Goal: Information Seeking & Learning: Learn about a topic

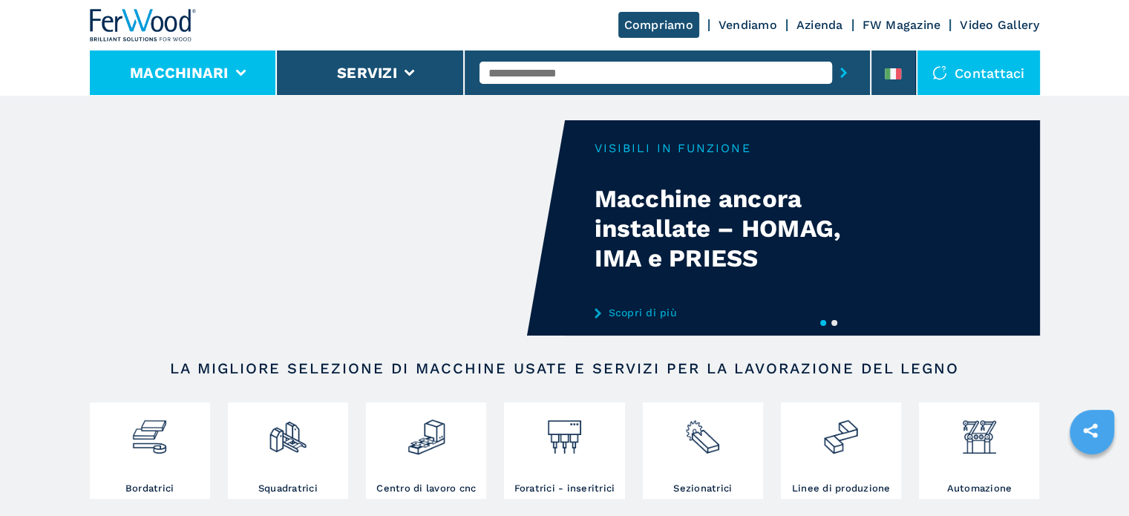
click at [244, 68] on li "Macchinari" at bounding box center [184, 72] width 188 height 45
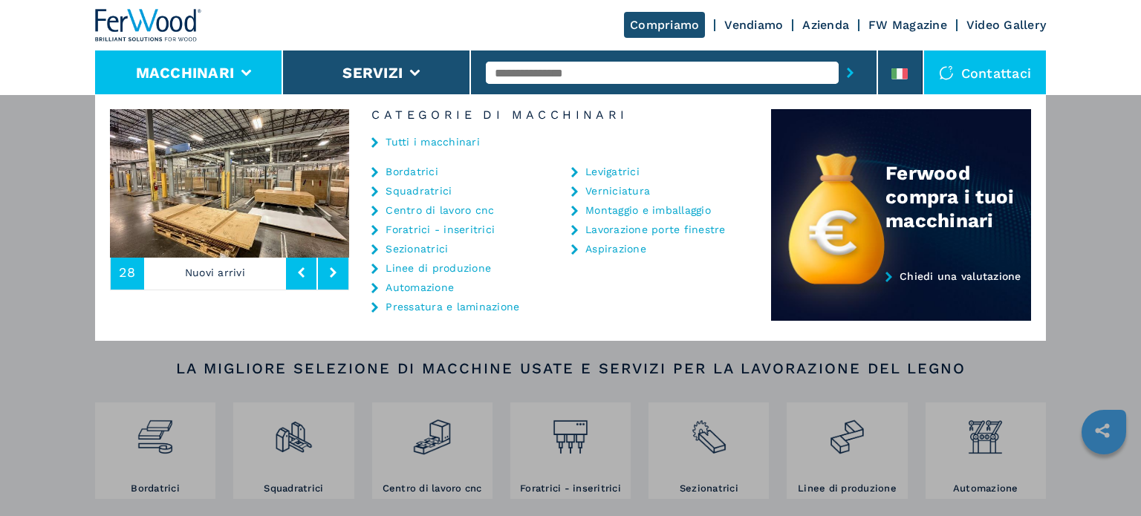
click at [437, 172] on link "Bordatrici" at bounding box center [411, 171] width 53 height 10
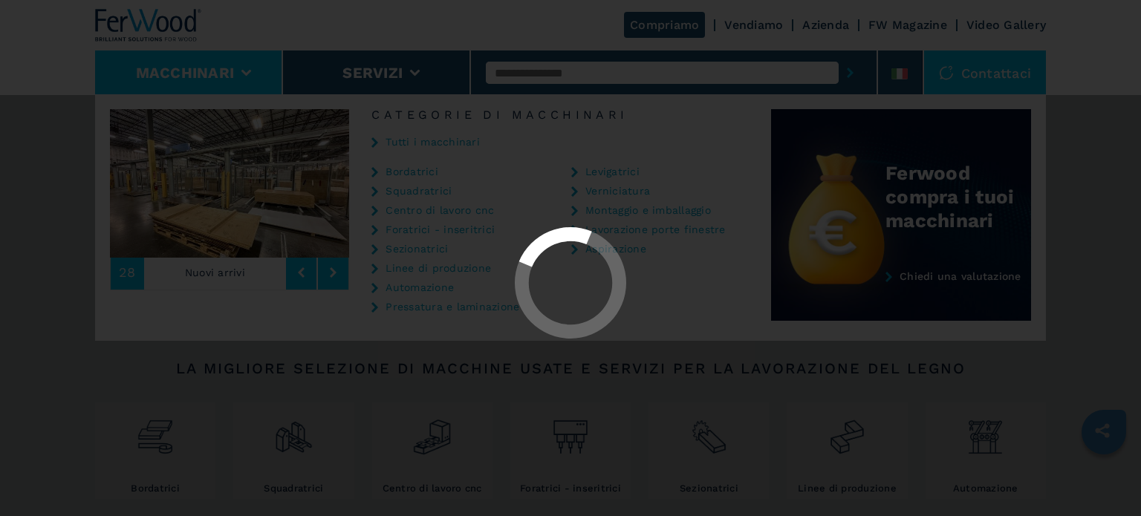
select select "**********"
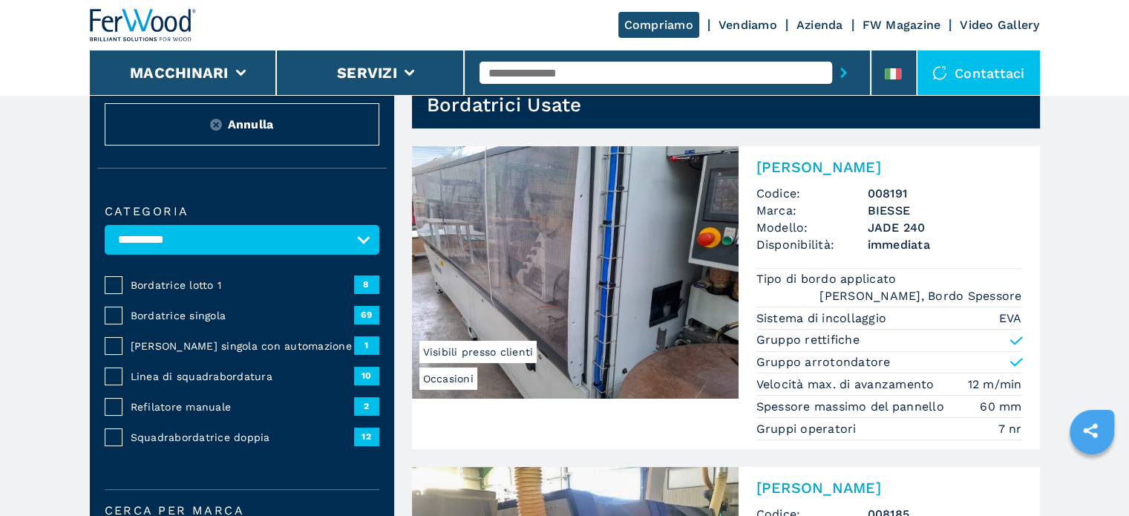
scroll to position [74, 0]
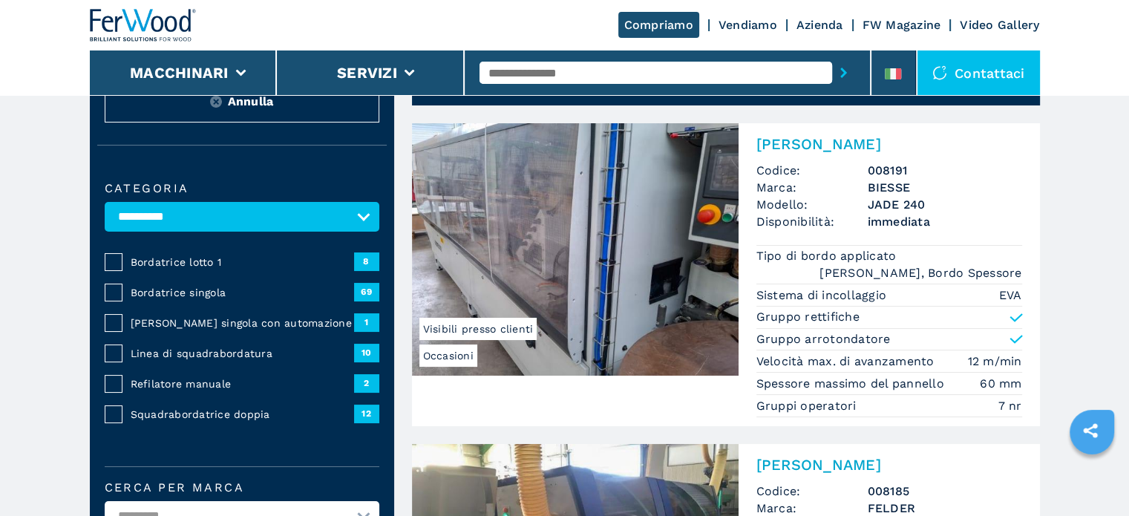
click at [147, 286] on span "Bordatrice singola" at bounding box center [243, 292] width 224 height 15
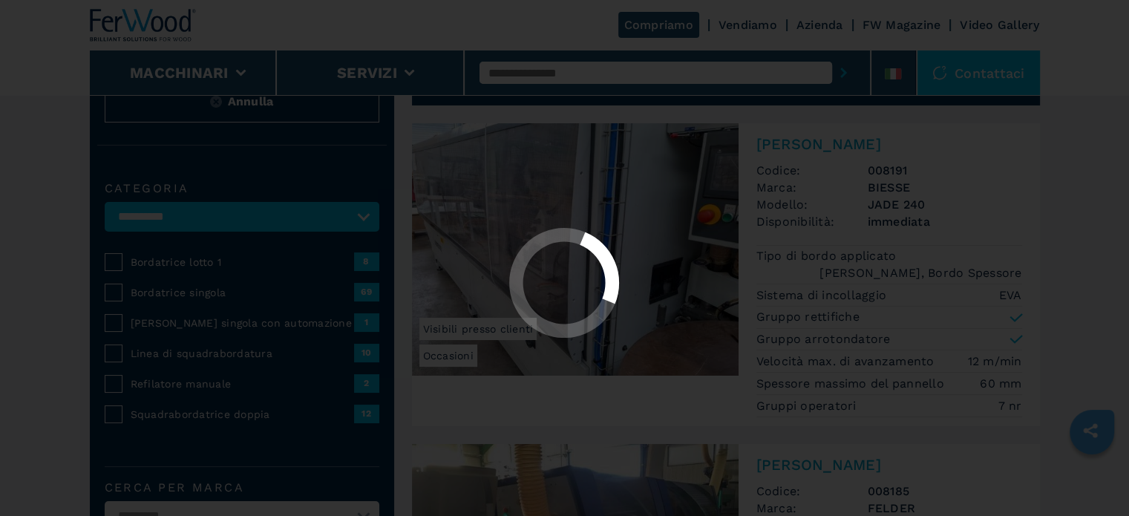
select select "**********"
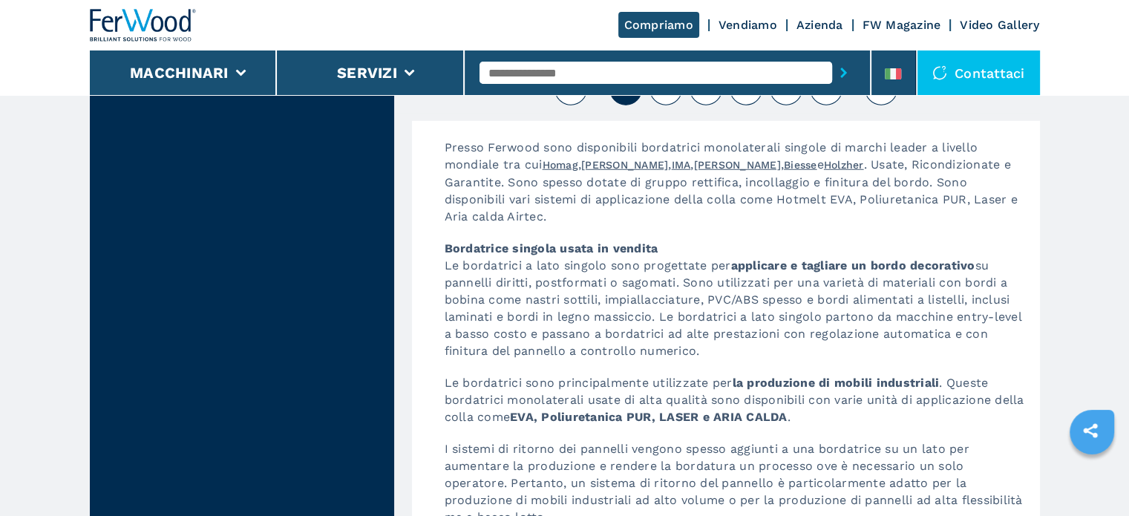
scroll to position [3861, 0]
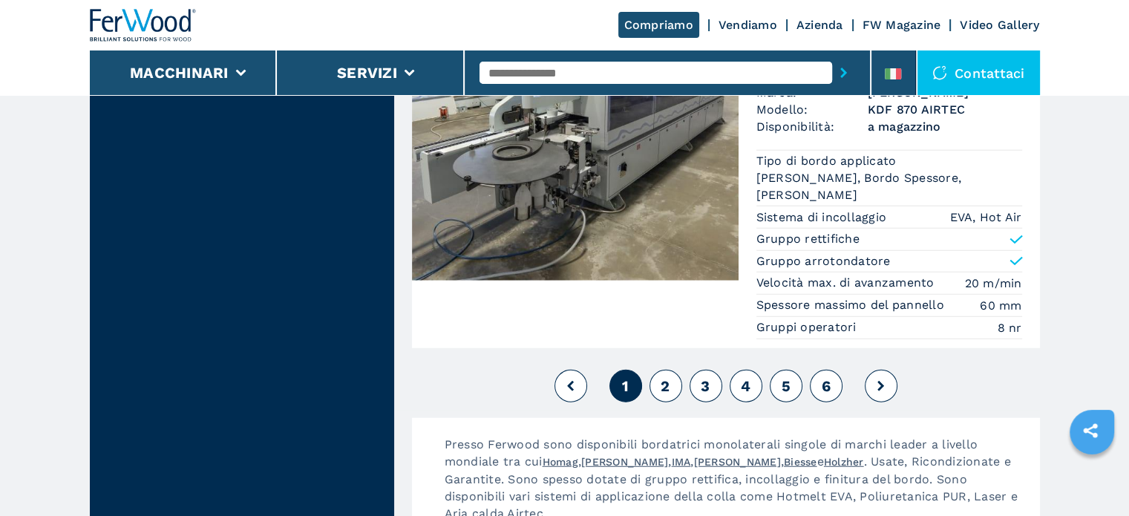
click at [668, 377] on span "2" at bounding box center [665, 386] width 9 height 18
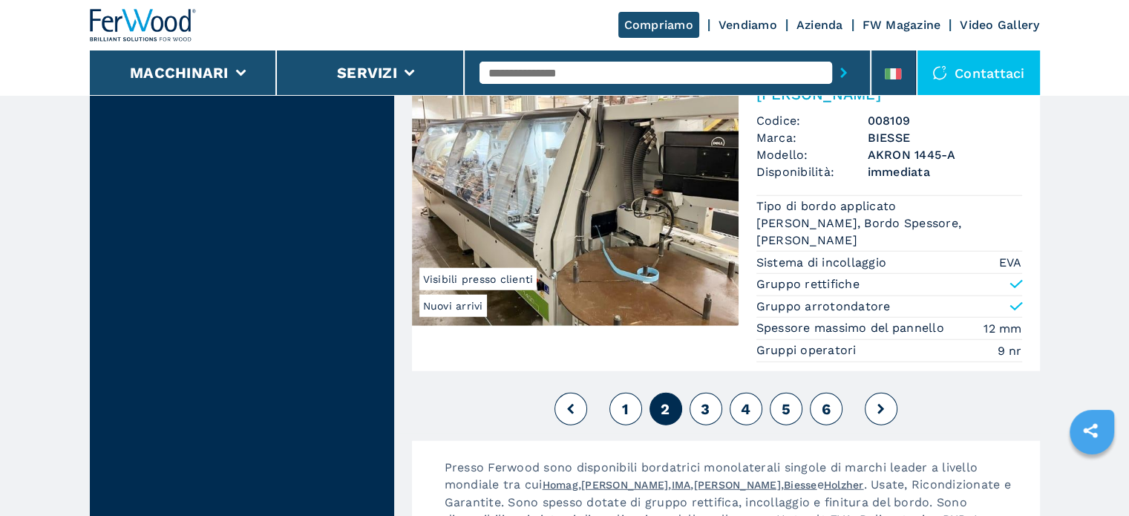
scroll to position [3936, 0]
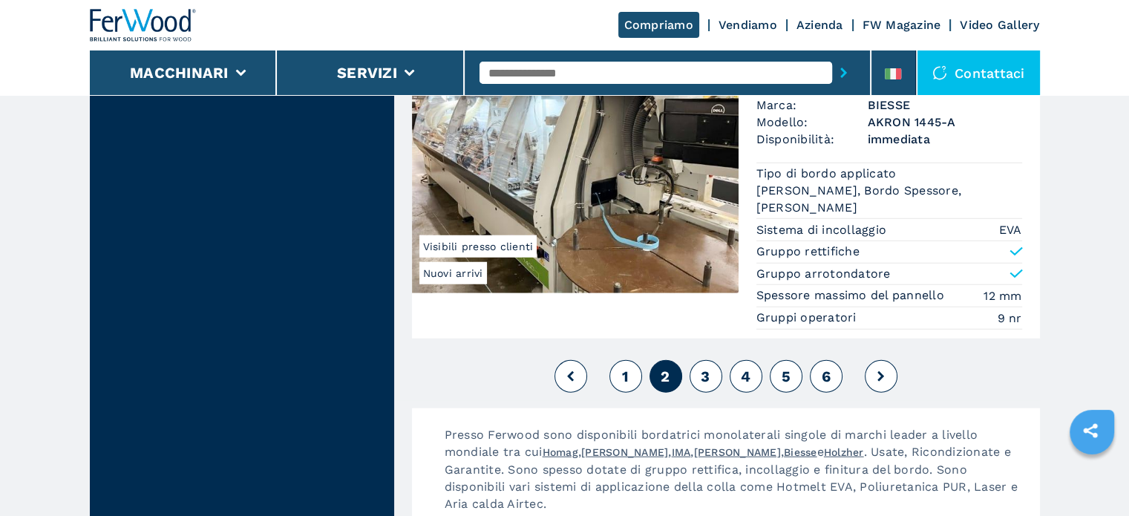
click at [710, 360] on button "3" at bounding box center [706, 376] width 33 height 33
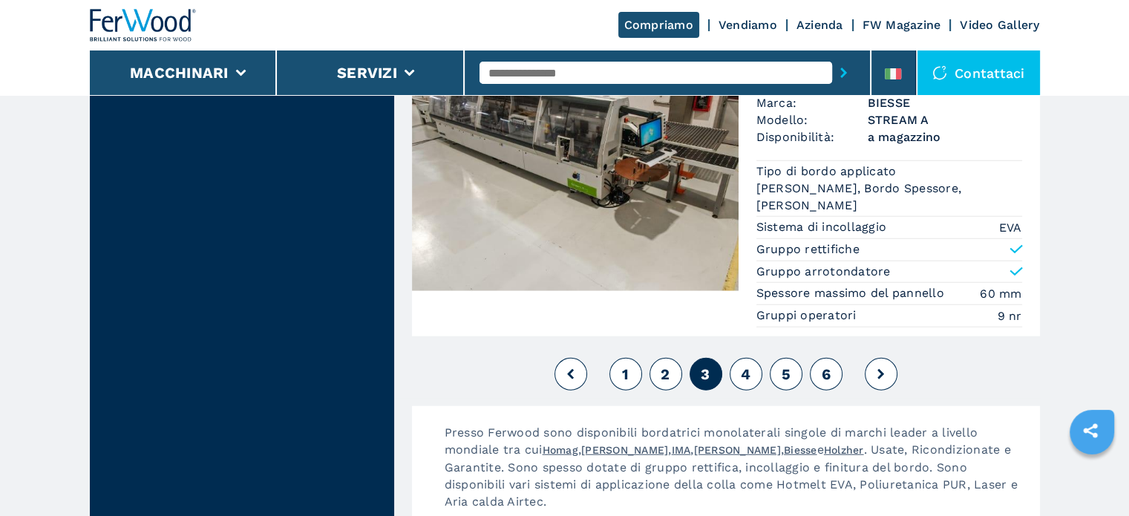
scroll to position [3936, 0]
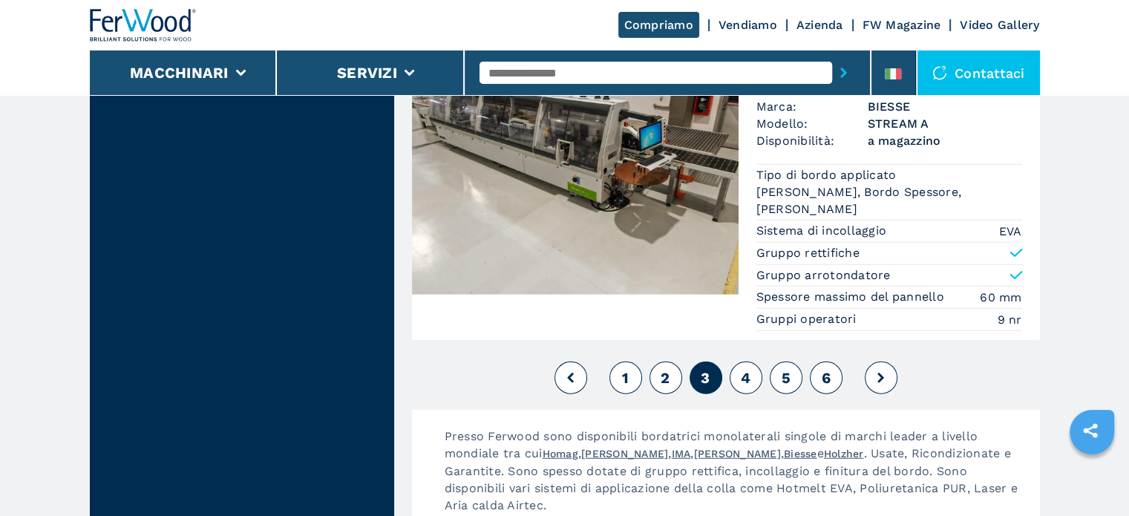
click at [737, 363] on button "4" at bounding box center [746, 378] width 33 height 33
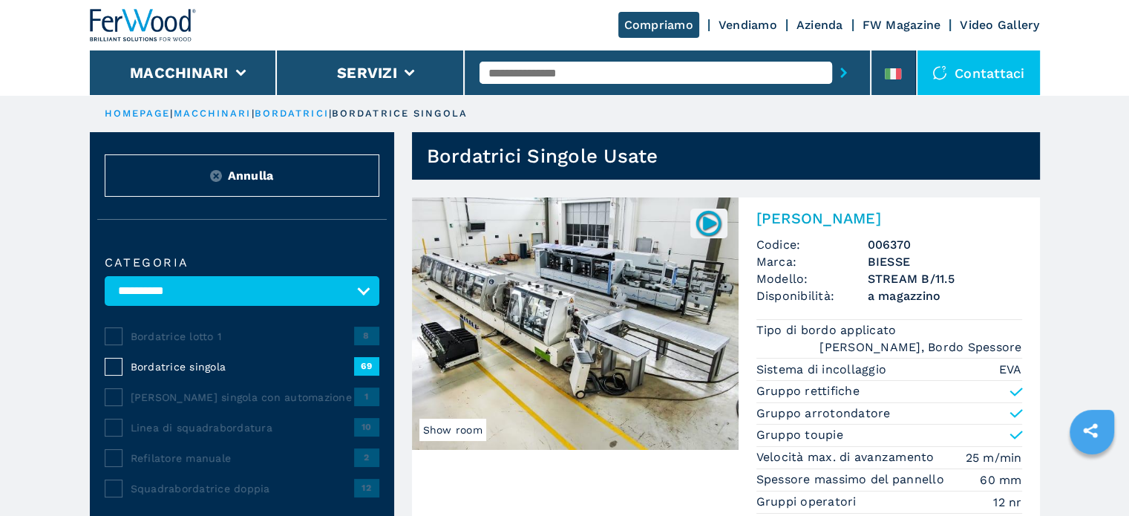
click at [923, 275] on h3 "STREAM B/11.5" at bounding box center [945, 278] width 154 height 17
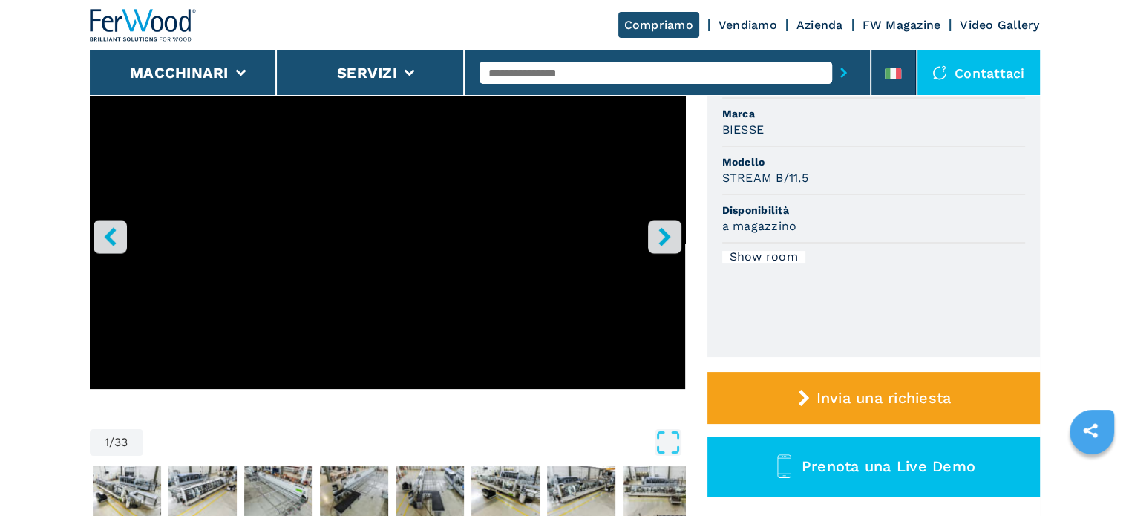
scroll to position [223, 0]
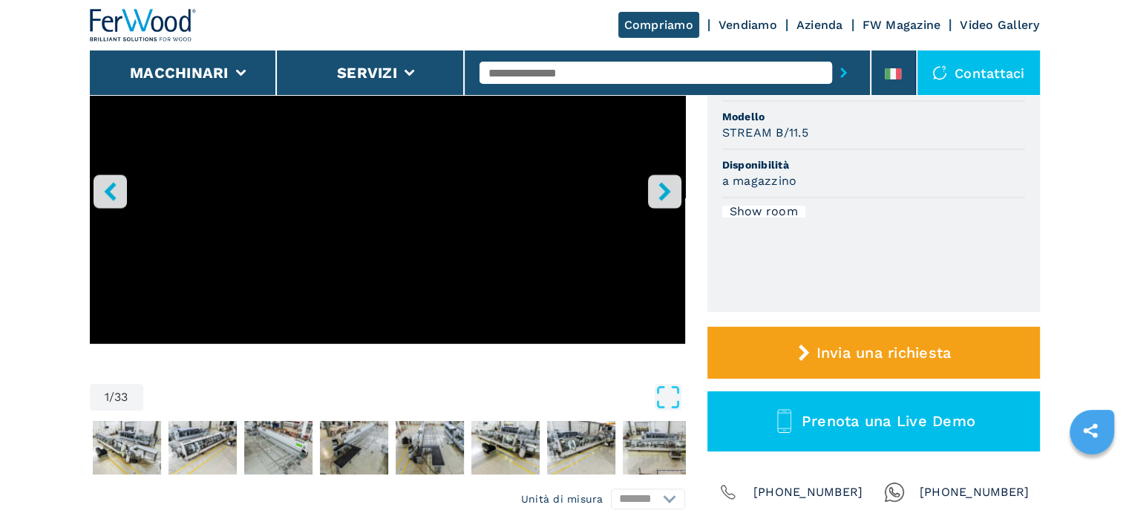
click at [666, 189] on icon "right-button" at bounding box center [665, 191] width 12 height 19
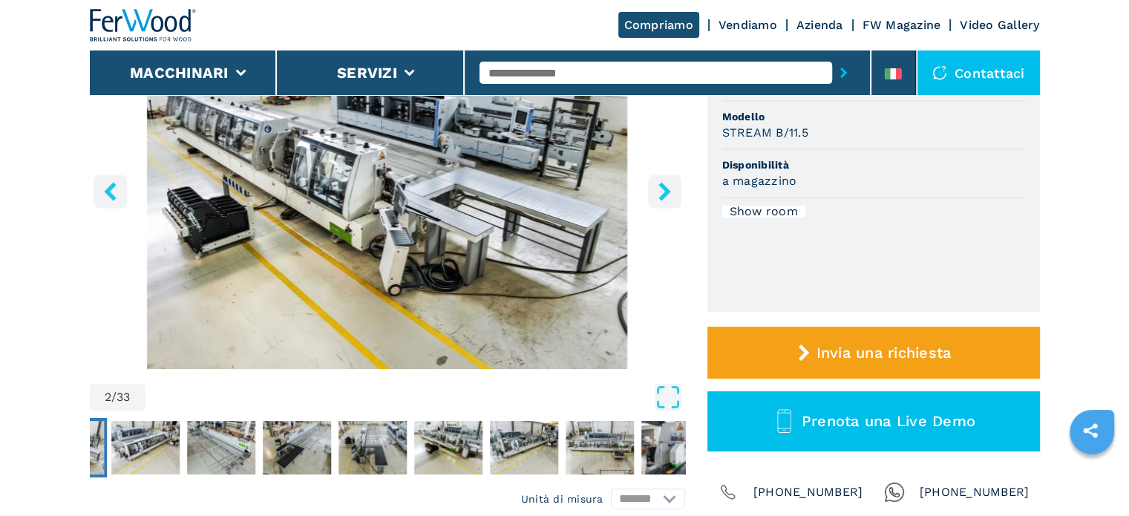
click at [661, 195] on icon "right-button" at bounding box center [665, 191] width 12 height 19
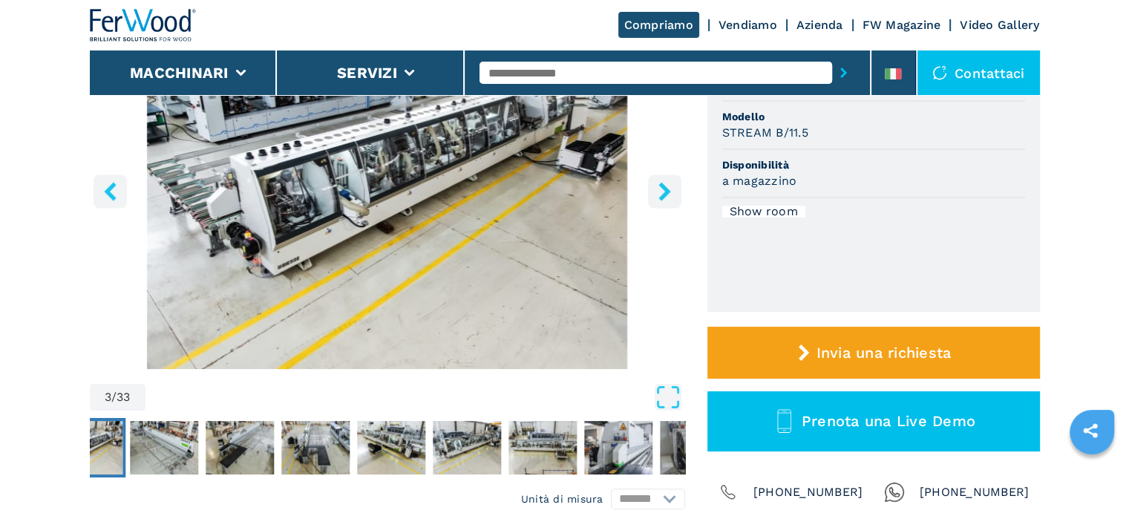
click at [659, 195] on icon "right-button" at bounding box center [665, 191] width 19 height 19
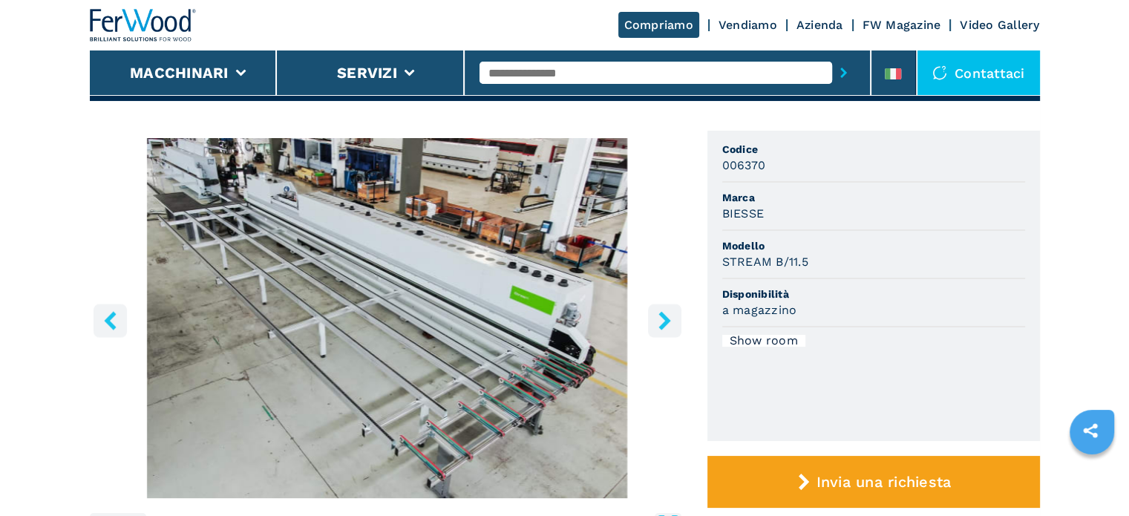
scroll to position [74, 0]
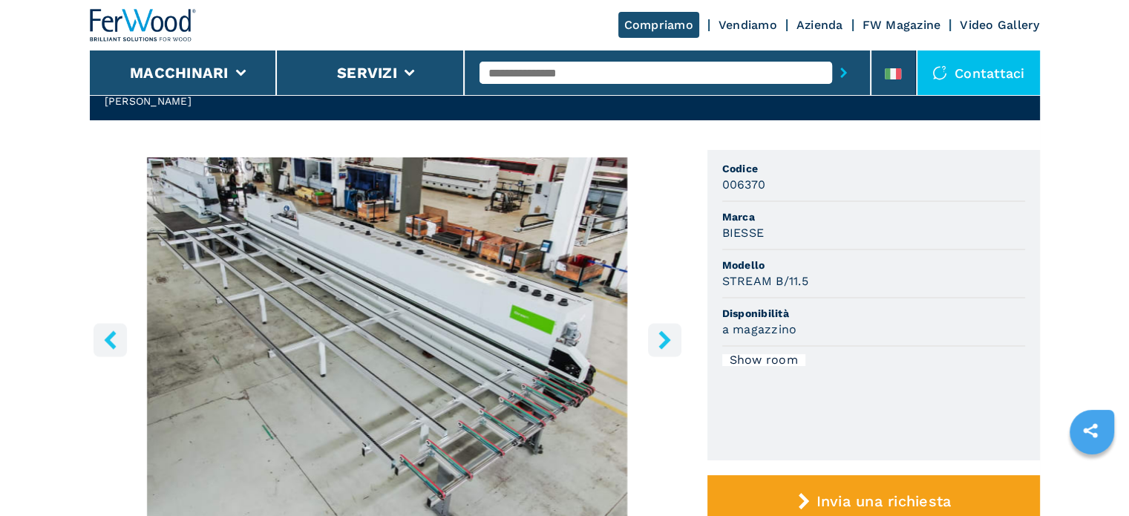
click at [656, 342] on icon "right-button" at bounding box center [665, 339] width 19 height 19
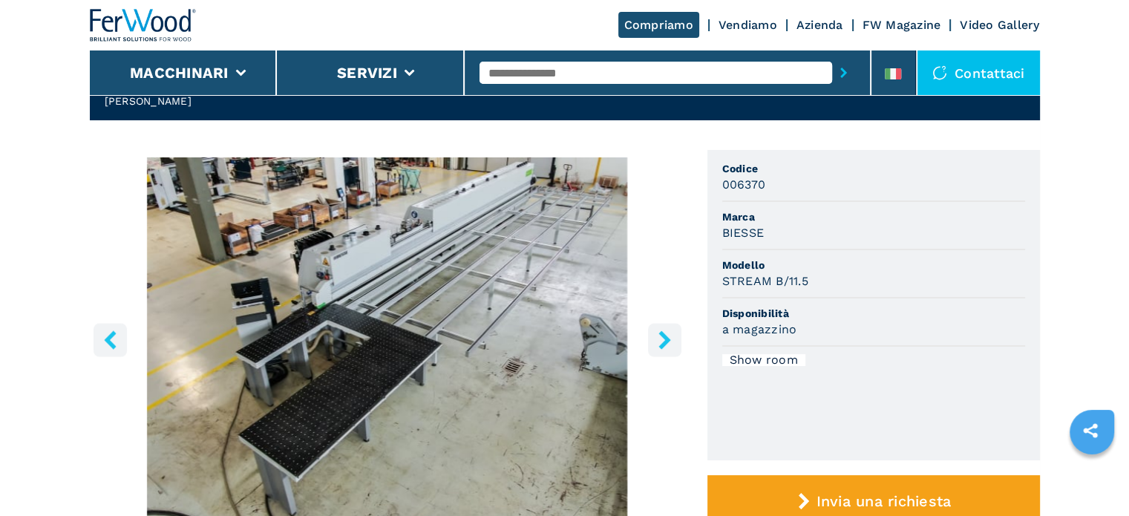
click at [656, 343] on icon "right-button" at bounding box center [665, 339] width 19 height 19
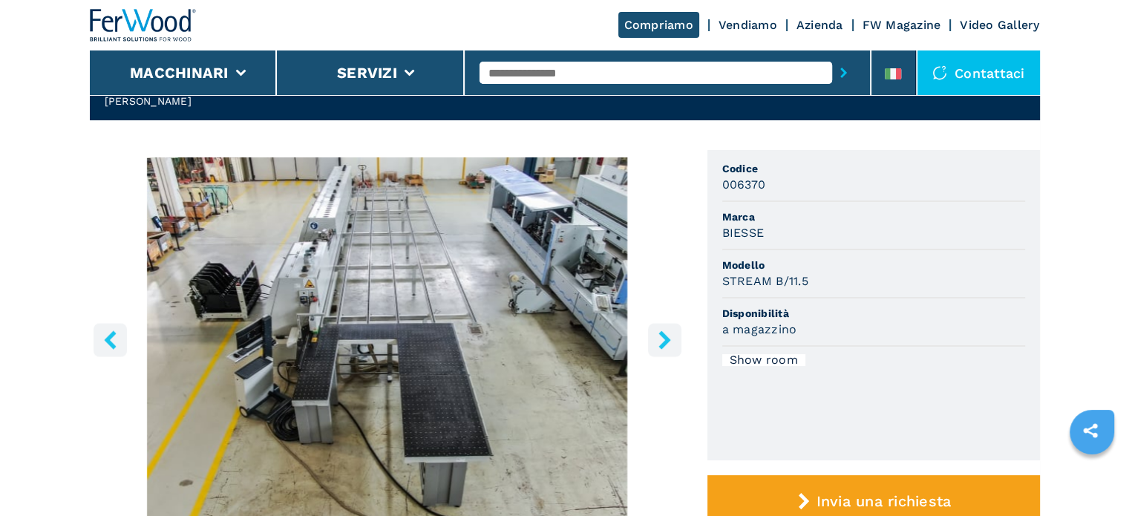
click at [657, 342] on icon "right-button" at bounding box center [665, 339] width 19 height 19
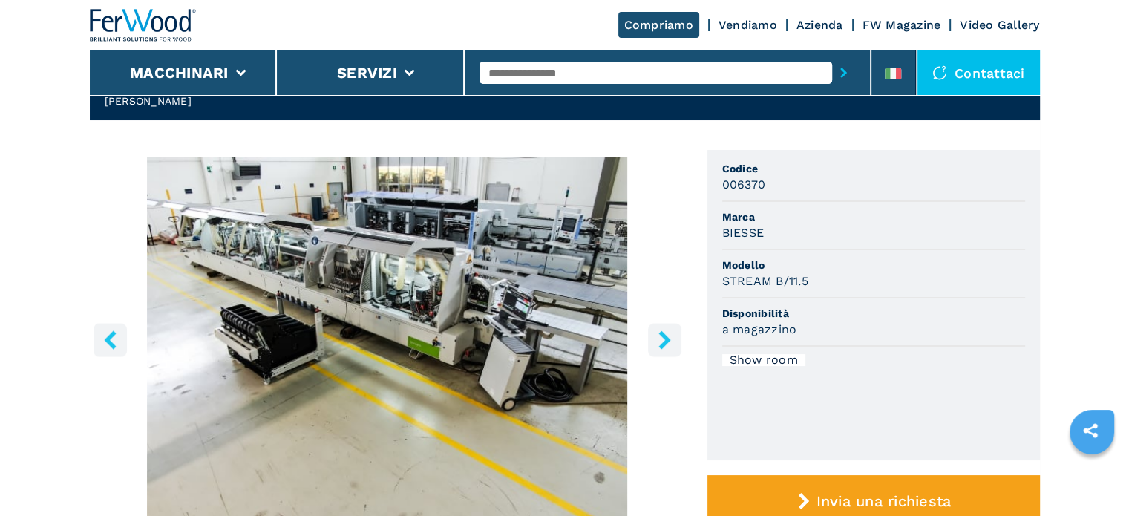
click at [657, 335] on icon "right-button" at bounding box center [665, 339] width 19 height 19
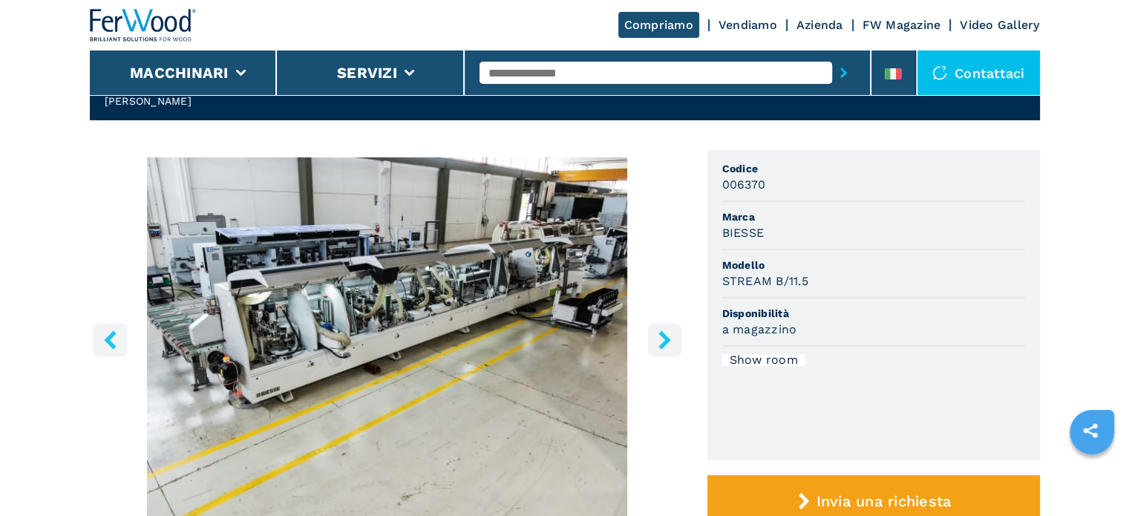
click at [657, 335] on icon "right-button" at bounding box center [665, 339] width 19 height 19
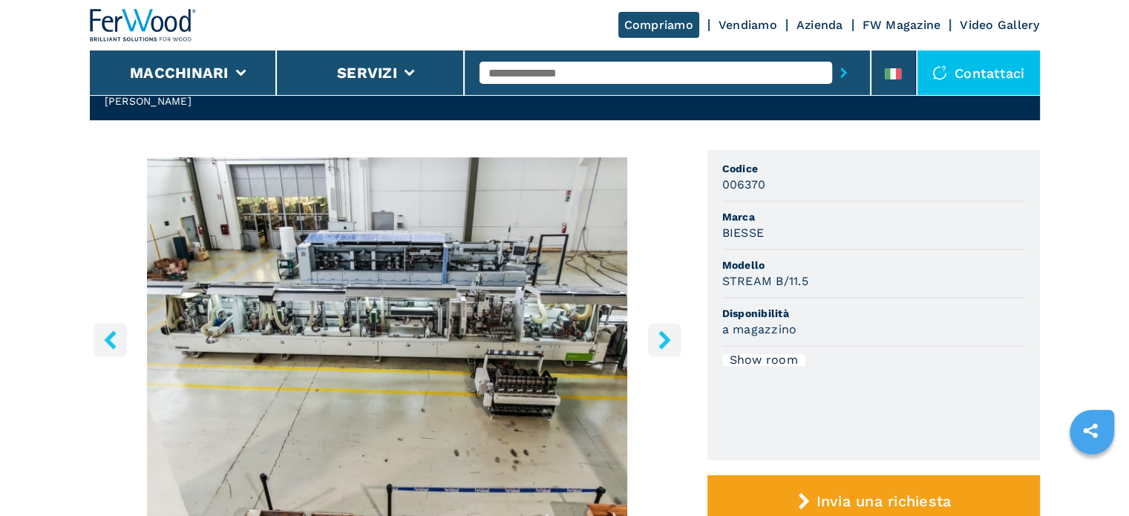
click at [657, 335] on icon "right-button" at bounding box center [665, 339] width 19 height 19
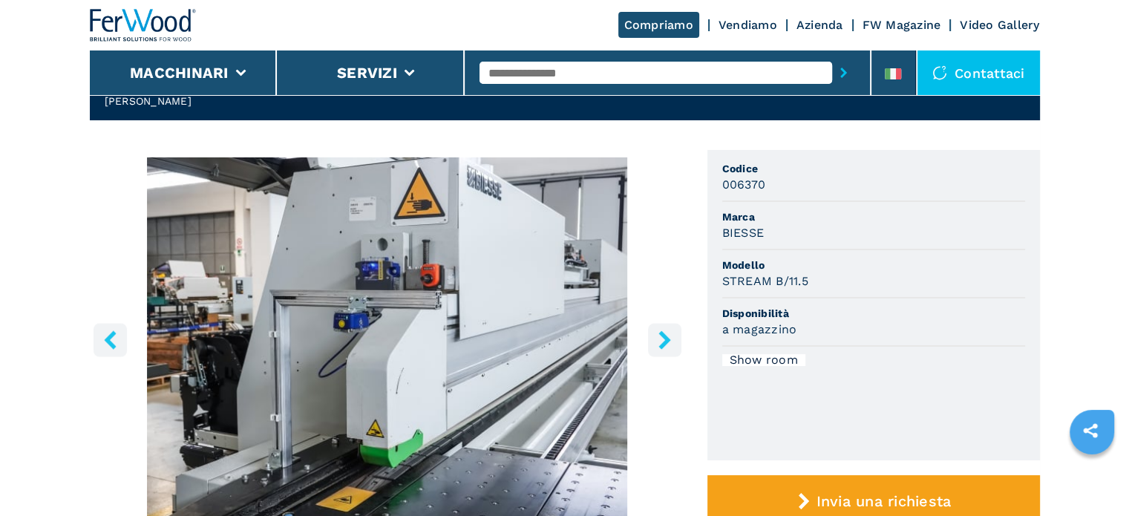
click at [657, 335] on icon "right-button" at bounding box center [665, 339] width 19 height 19
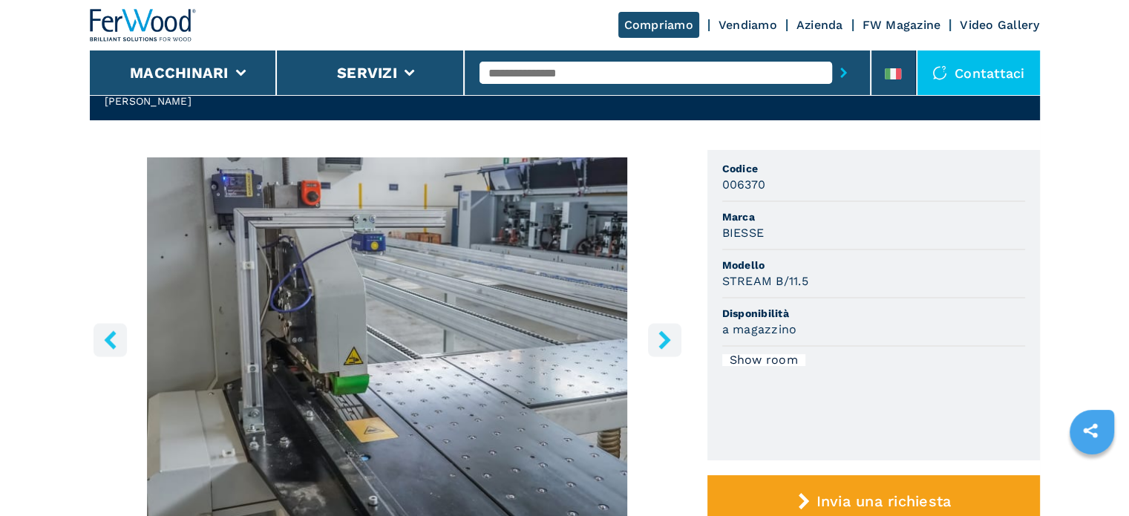
click at [657, 335] on icon "right-button" at bounding box center [665, 339] width 19 height 19
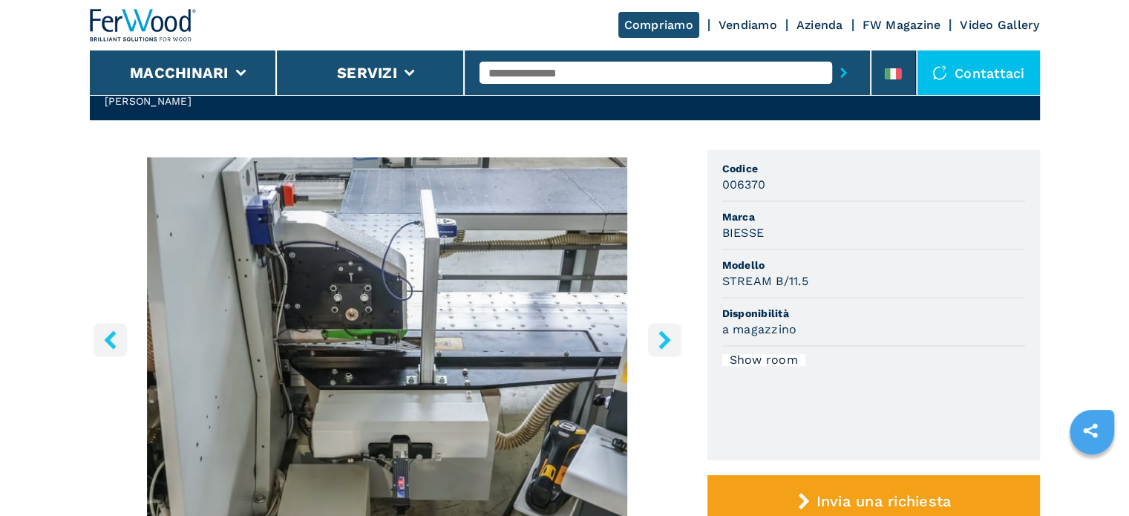
click at [657, 335] on icon "right-button" at bounding box center [665, 339] width 19 height 19
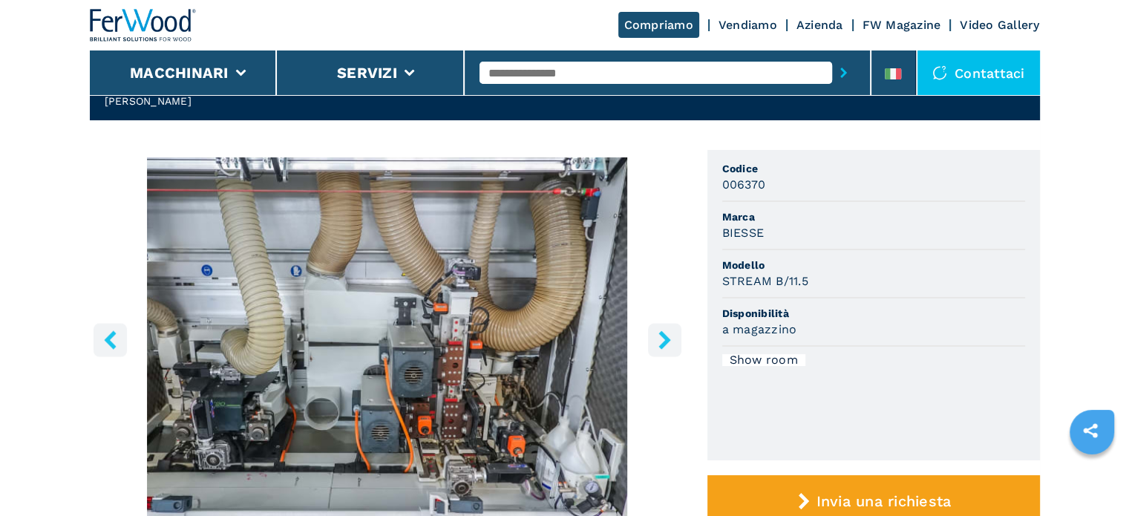
click at [657, 335] on icon "right-button" at bounding box center [665, 339] width 19 height 19
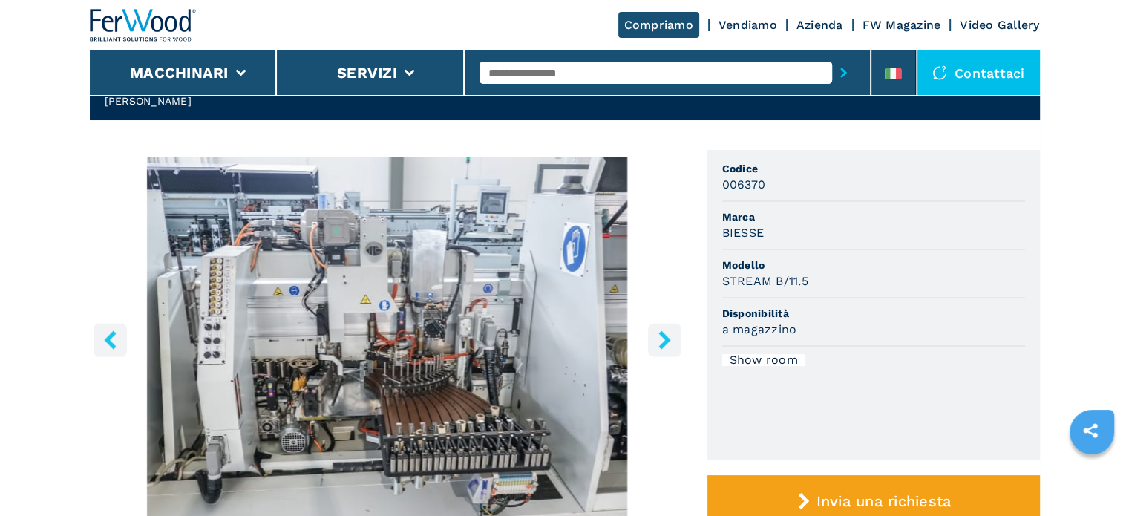
click at [657, 335] on icon "right-button" at bounding box center [665, 339] width 19 height 19
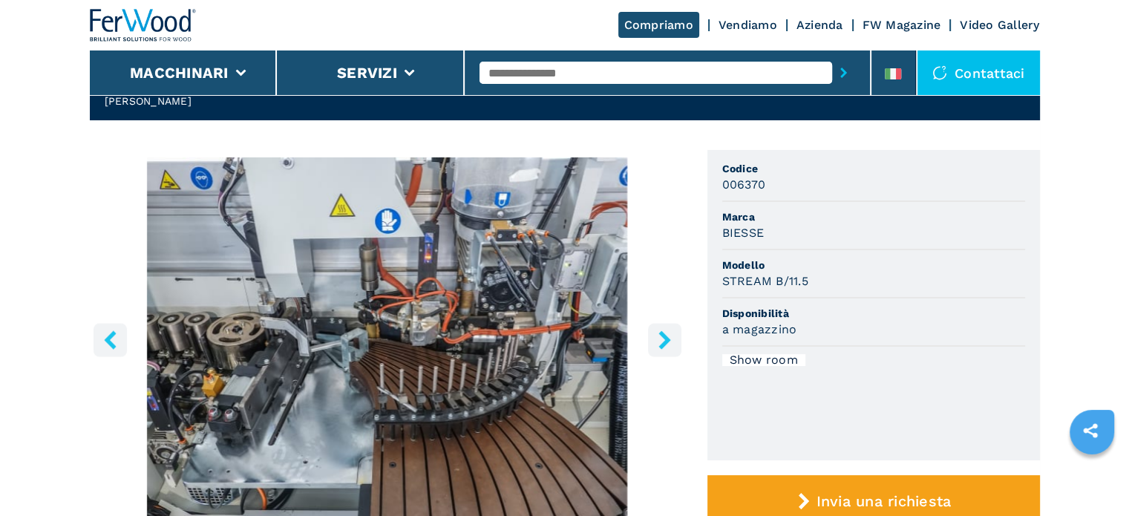
click at [657, 335] on icon "right-button" at bounding box center [665, 339] width 19 height 19
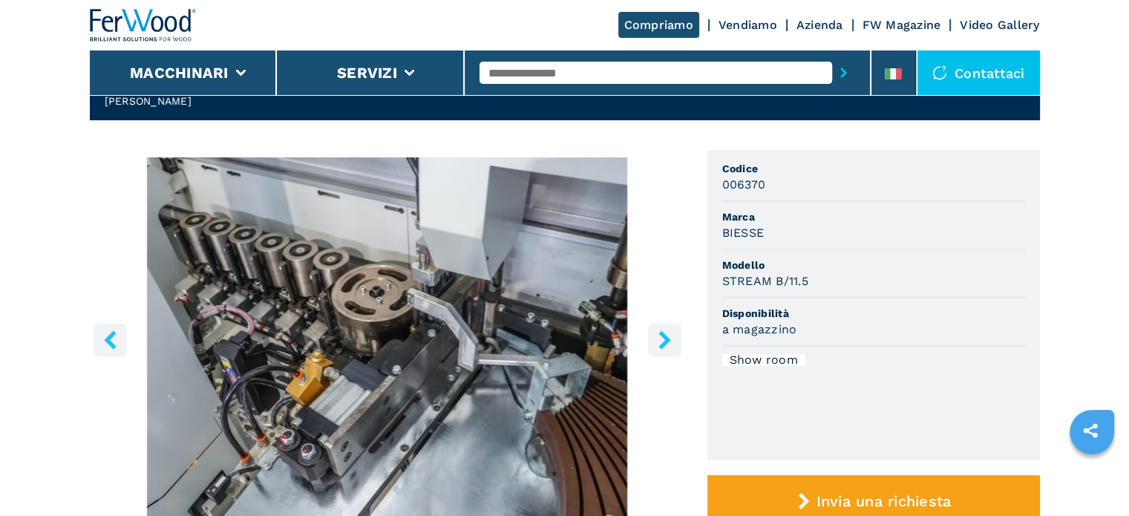
click at [657, 335] on icon "right-button" at bounding box center [665, 339] width 19 height 19
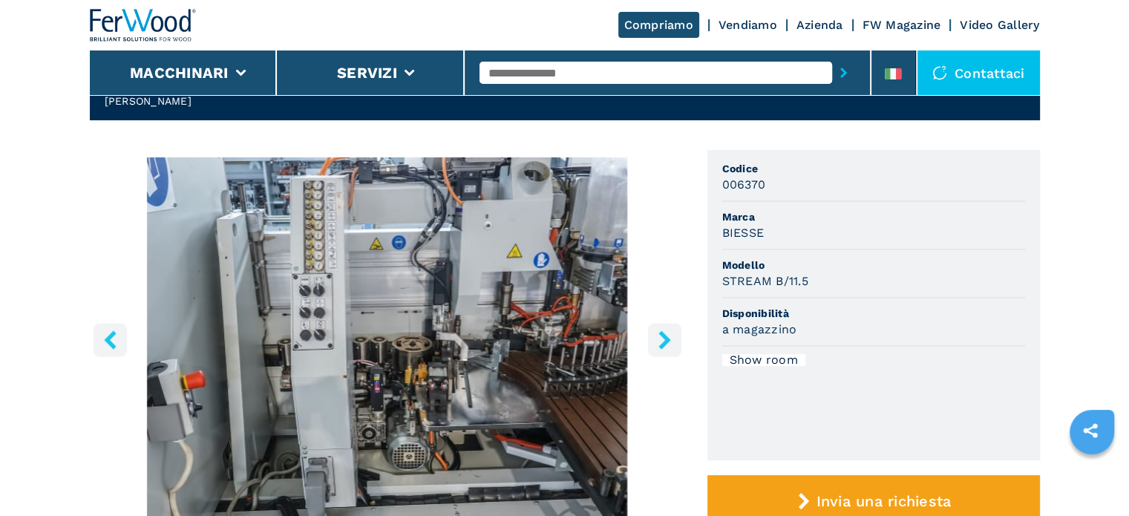
click at [657, 335] on icon "right-button" at bounding box center [665, 339] width 19 height 19
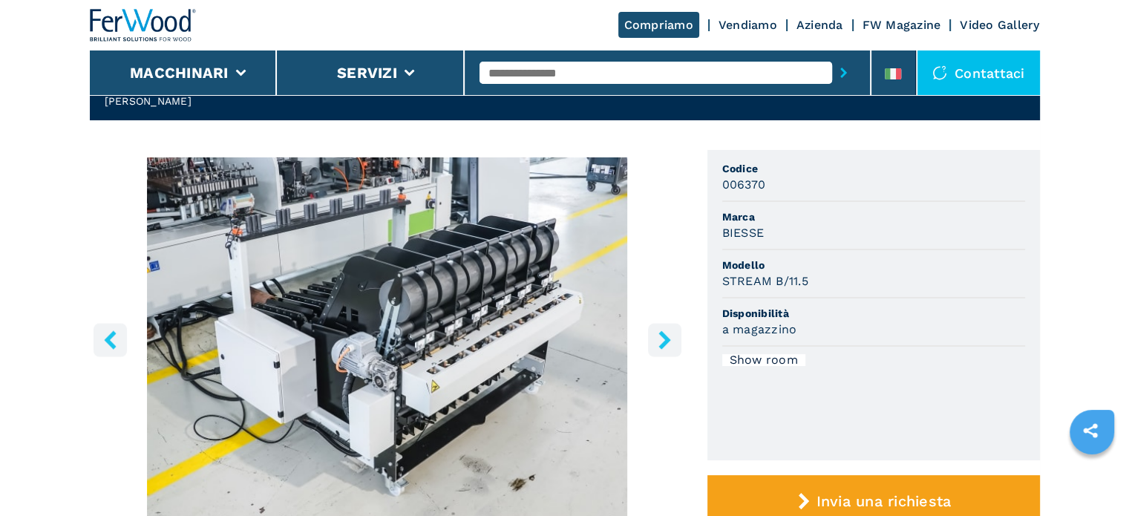
click at [657, 335] on icon "right-button" at bounding box center [665, 339] width 19 height 19
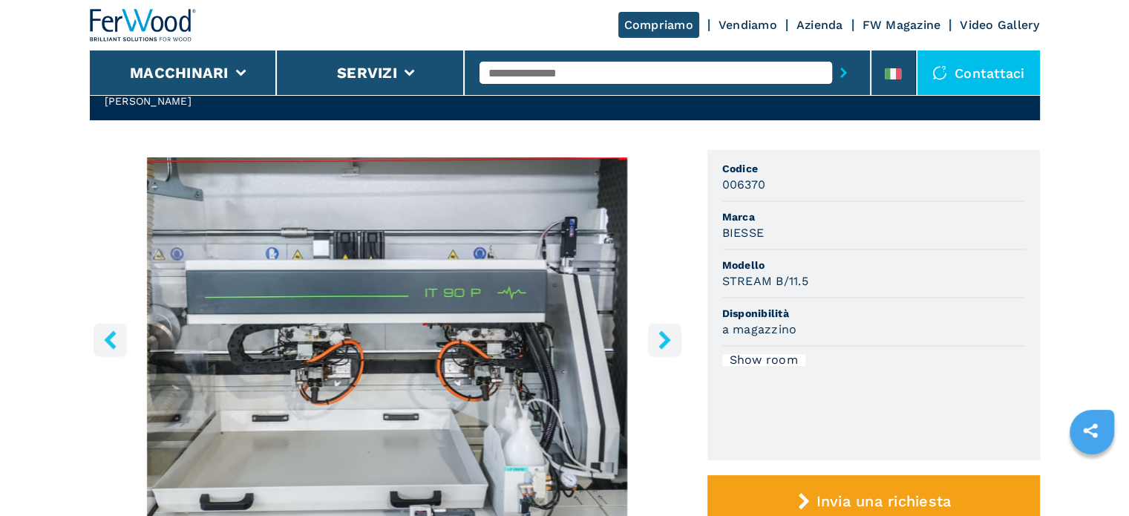
click at [657, 335] on icon "right-button" at bounding box center [665, 339] width 19 height 19
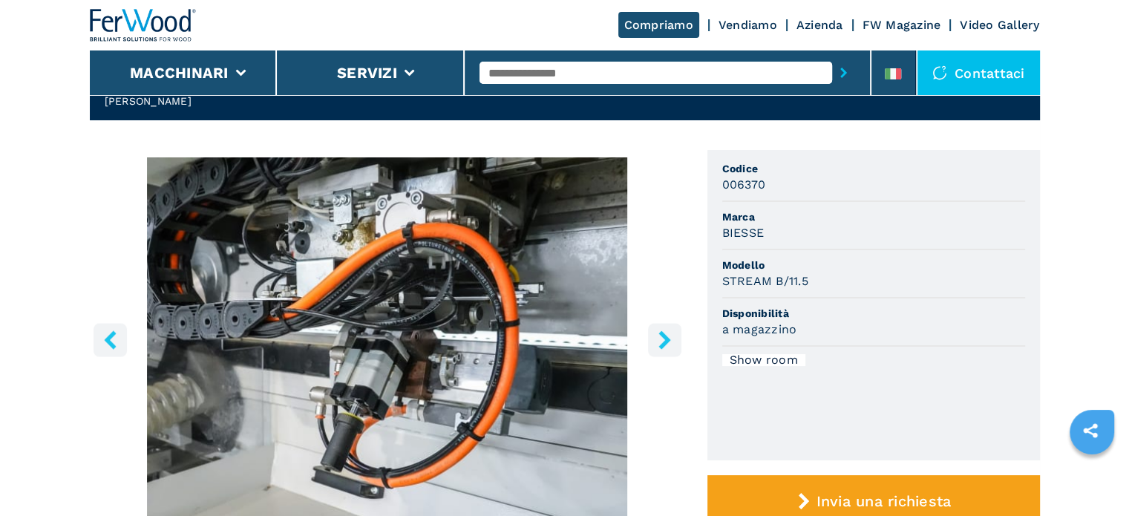
click at [657, 335] on icon "right-button" at bounding box center [665, 339] width 19 height 19
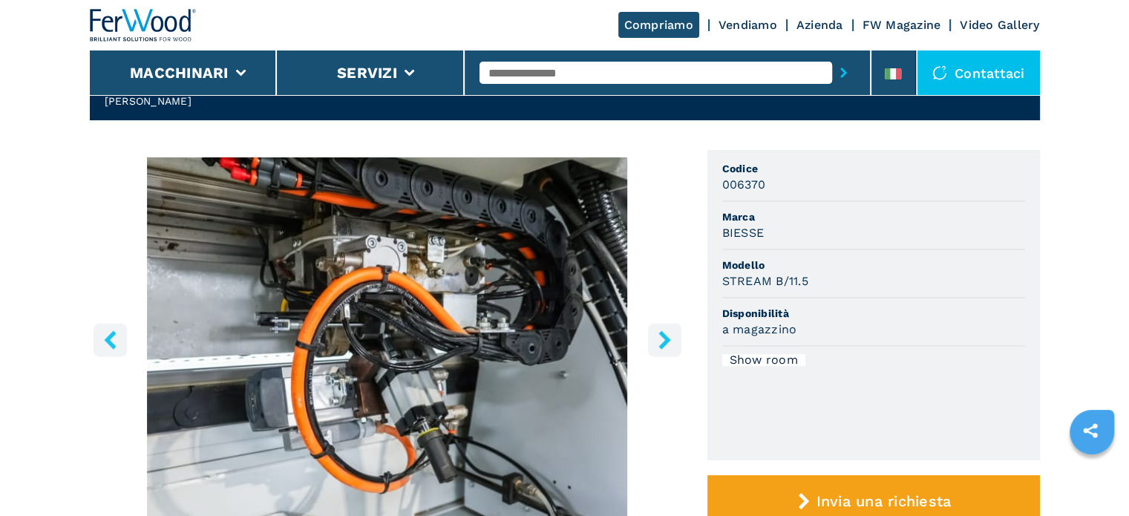
click at [657, 335] on icon "right-button" at bounding box center [665, 339] width 19 height 19
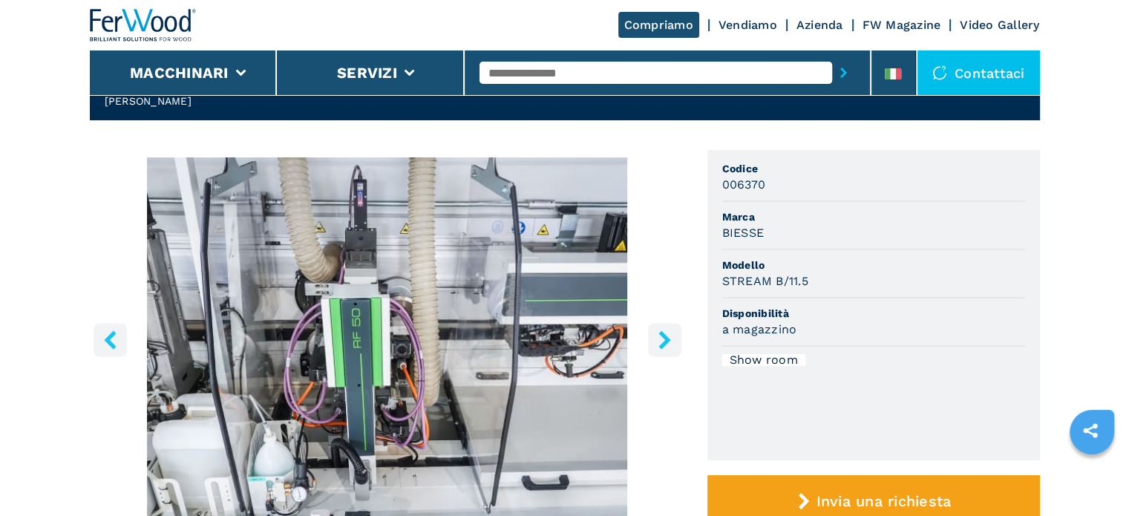
click at [657, 335] on icon "right-button" at bounding box center [665, 339] width 19 height 19
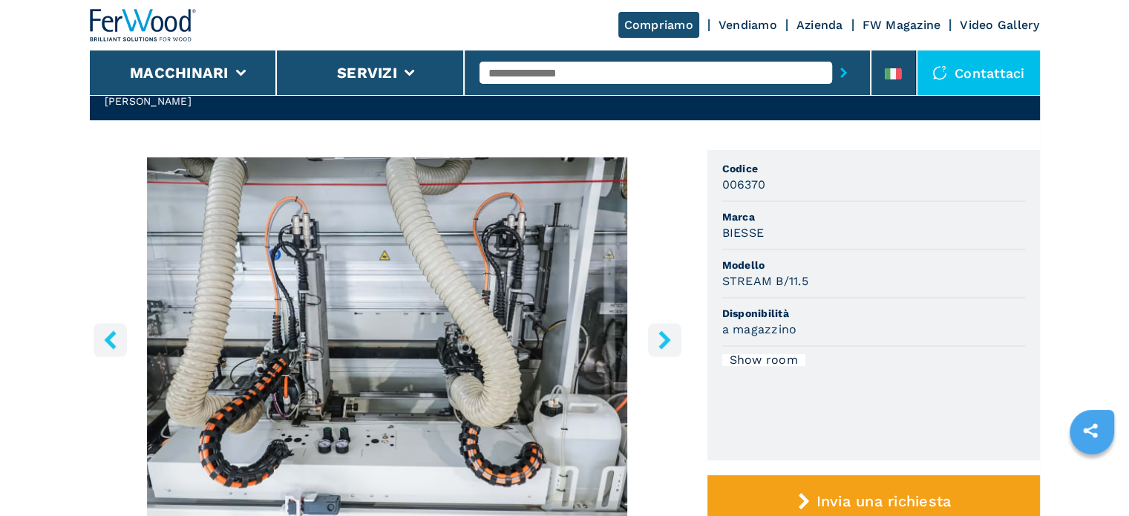
click at [659, 343] on icon "right-button" at bounding box center [665, 339] width 19 height 19
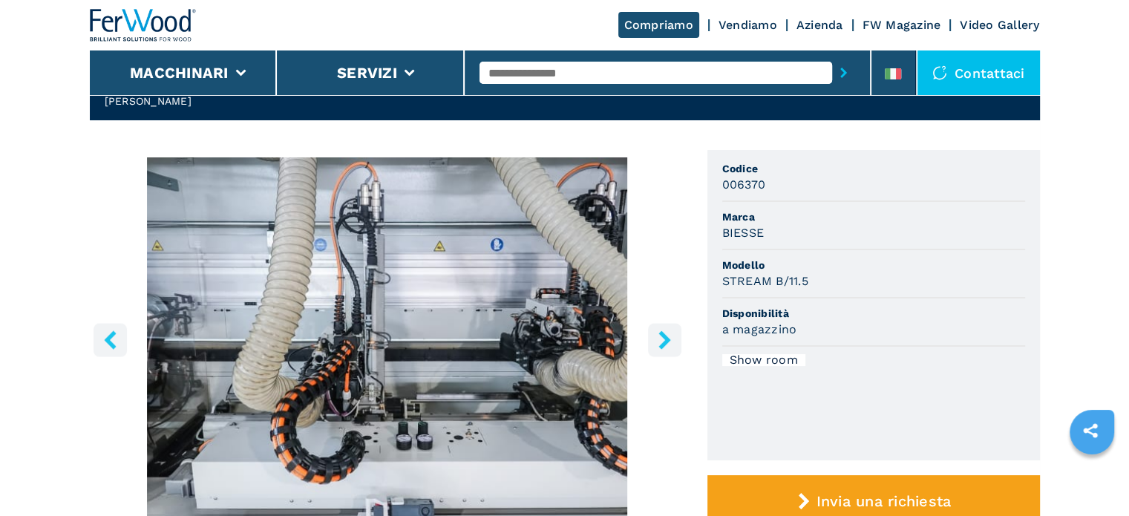
click at [659, 343] on icon "right-button" at bounding box center [665, 339] width 19 height 19
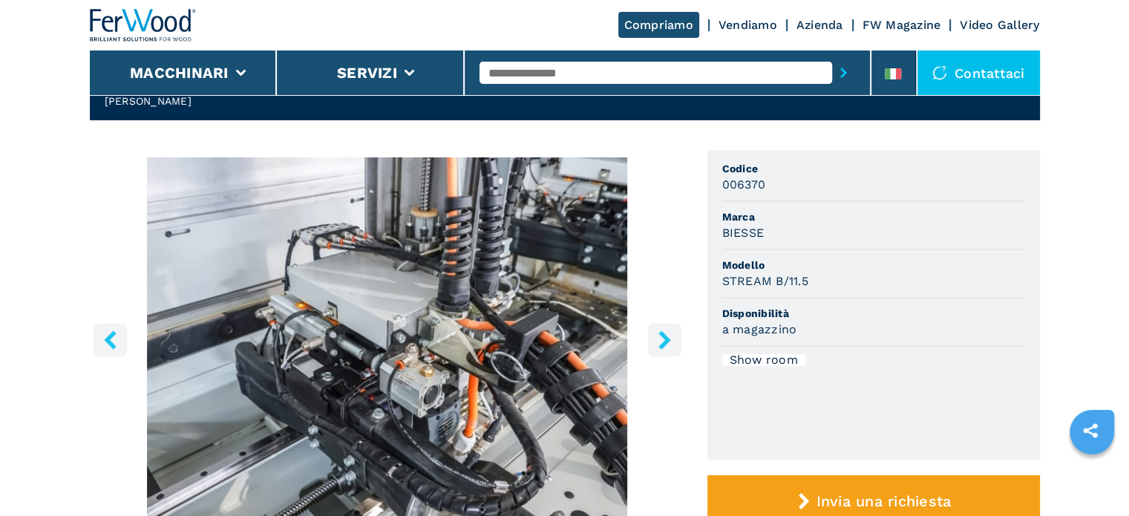
click at [659, 343] on icon "right-button" at bounding box center [665, 339] width 19 height 19
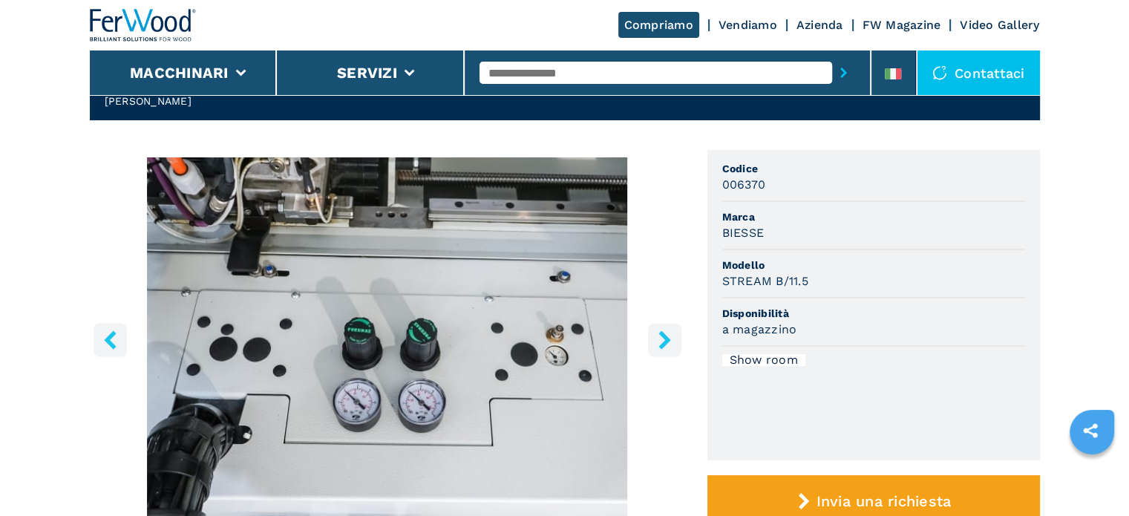
click at [659, 343] on icon "right-button" at bounding box center [665, 339] width 19 height 19
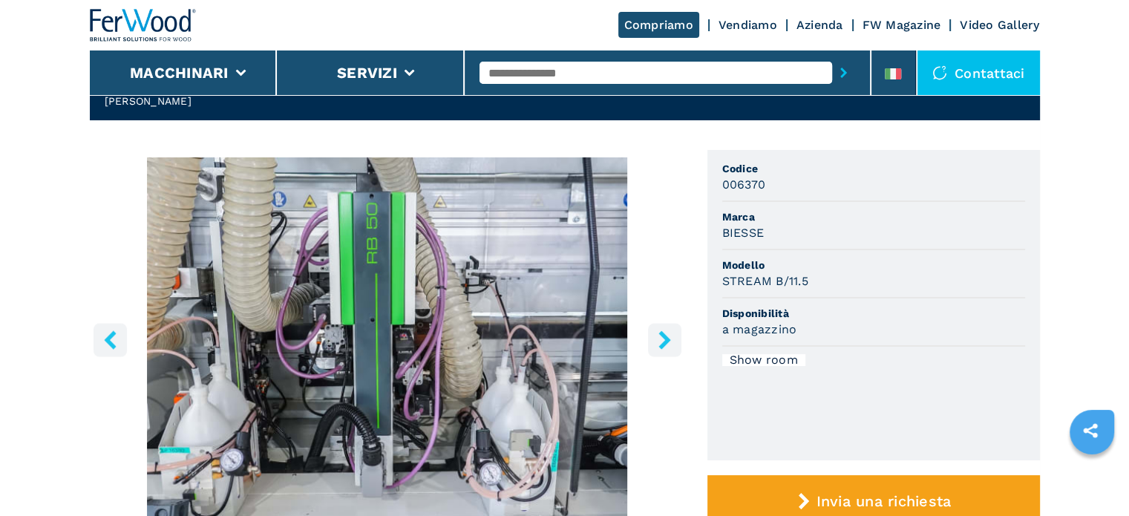
click at [659, 343] on icon "right-button" at bounding box center [665, 339] width 19 height 19
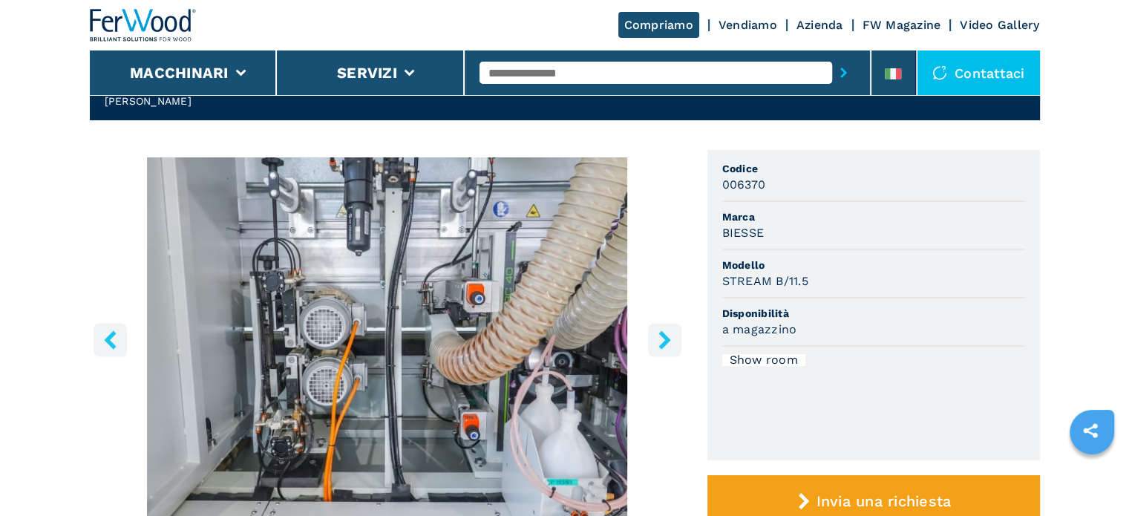
click at [659, 343] on icon "right-button" at bounding box center [665, 339] width 19 height 19
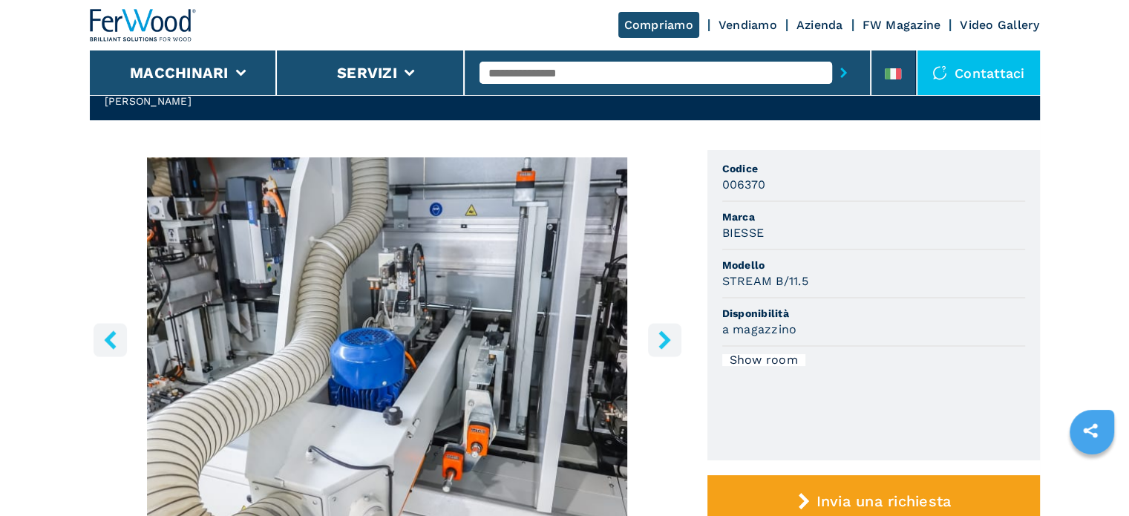
click at [662, 339] on icon "right-button" at bounding box center [665, 339] width 19 height 19
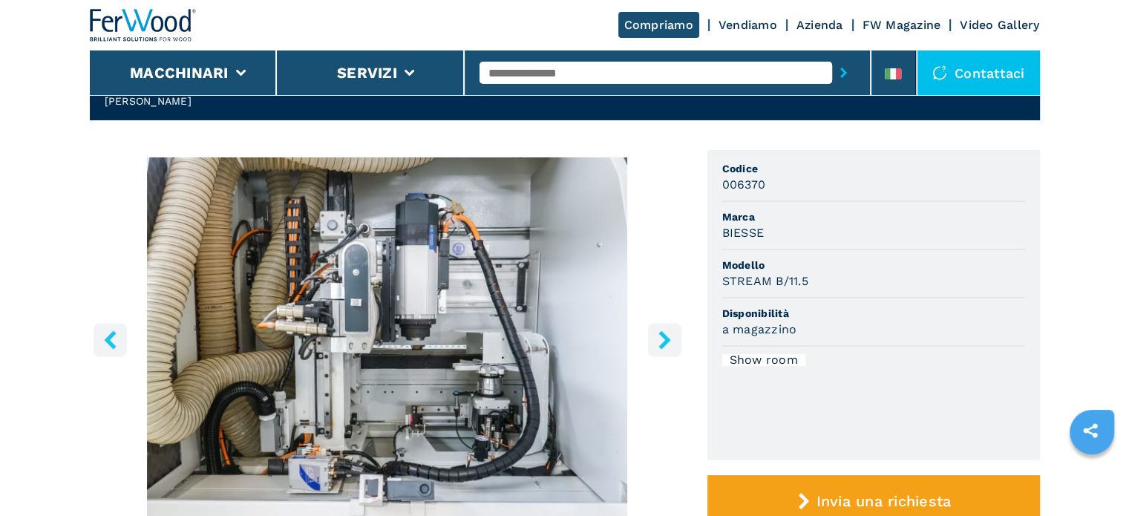
click at [671, 335] on icon "right-button" at bounding box center [665, 339] width 19 height 19
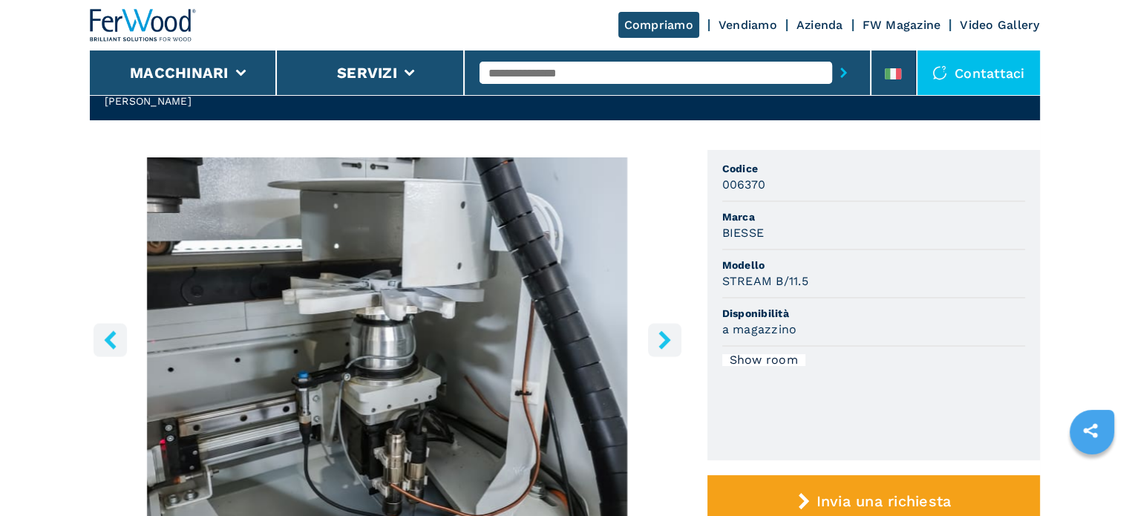
click at [671, 335] on icon "right-button" at bounding box center [665, 339] width 19 height 19
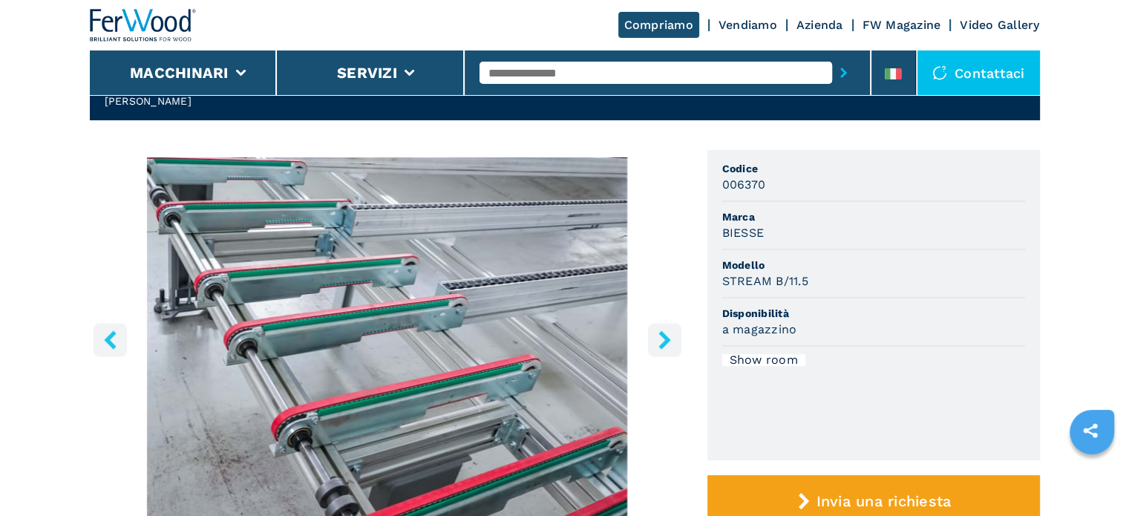
click at [671, 335] on icon "right-button" at bounding box center [665, 339] width 19 height 19
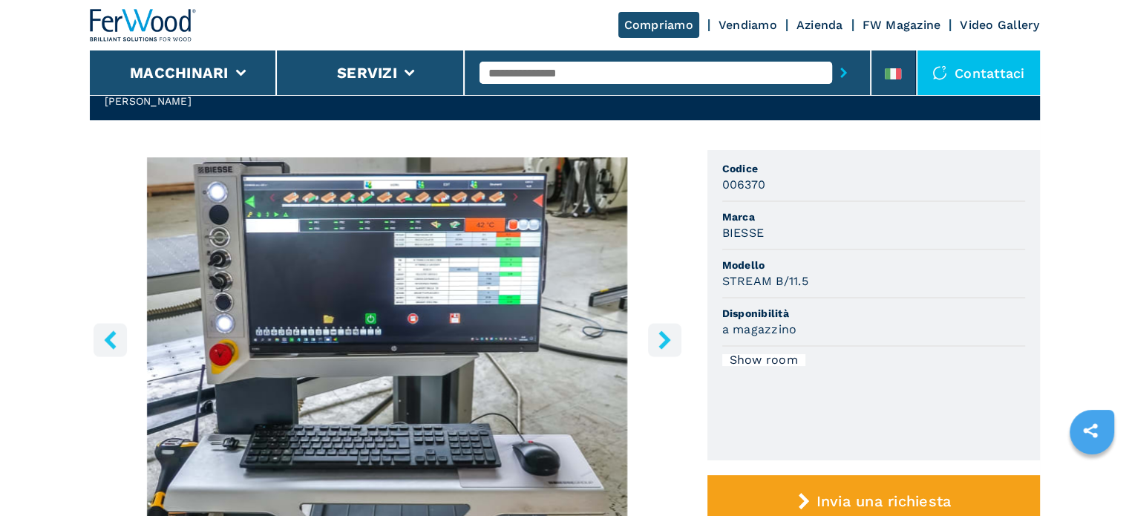
click at [671, 335] on icon "right-button" at bounding box center [665, 339] width 19 height 19
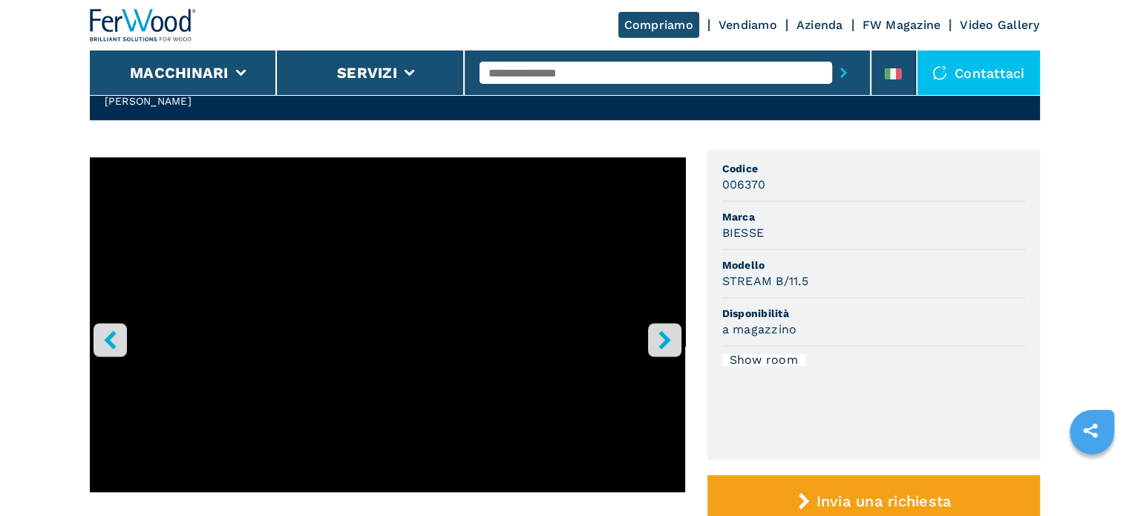
click at [671, 335] on icon "right-button" at bounding box center [665, 339] width 19 height 19
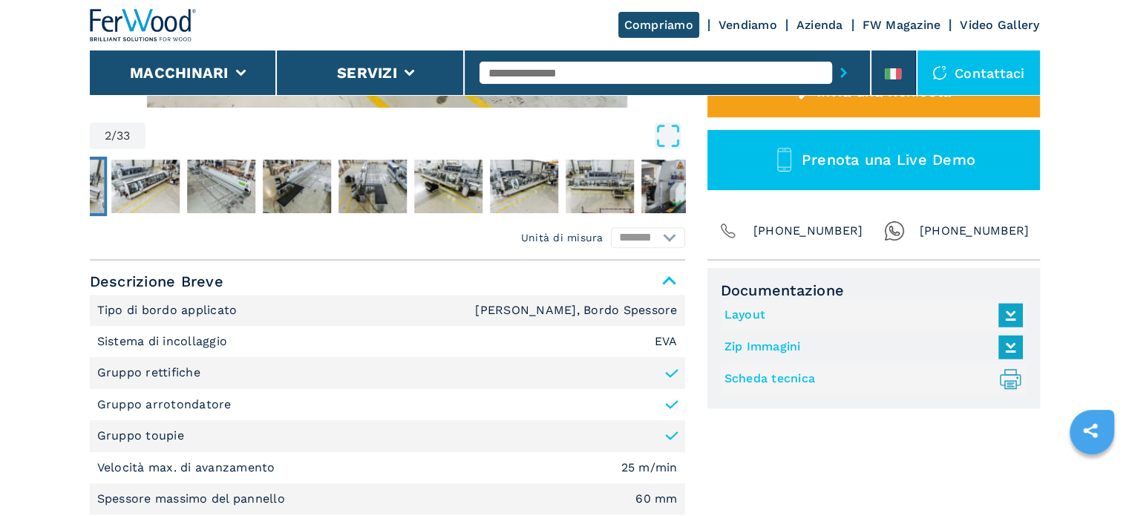
scroll to position [520, 0]
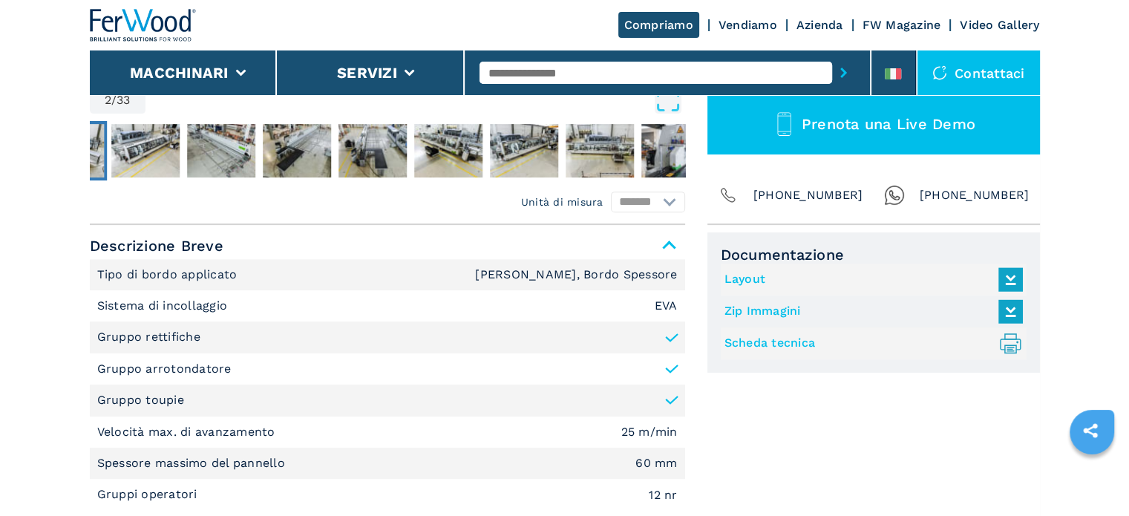
click at [748, 279] on link "Layout" at bounding box center [870, 279] width 291 height 25
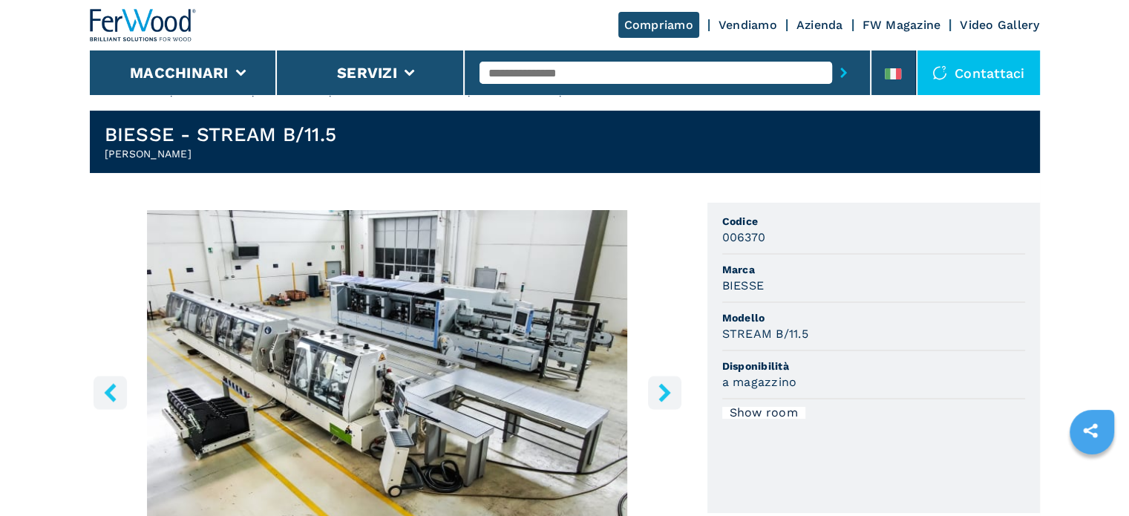
scroll to position [0, 0]
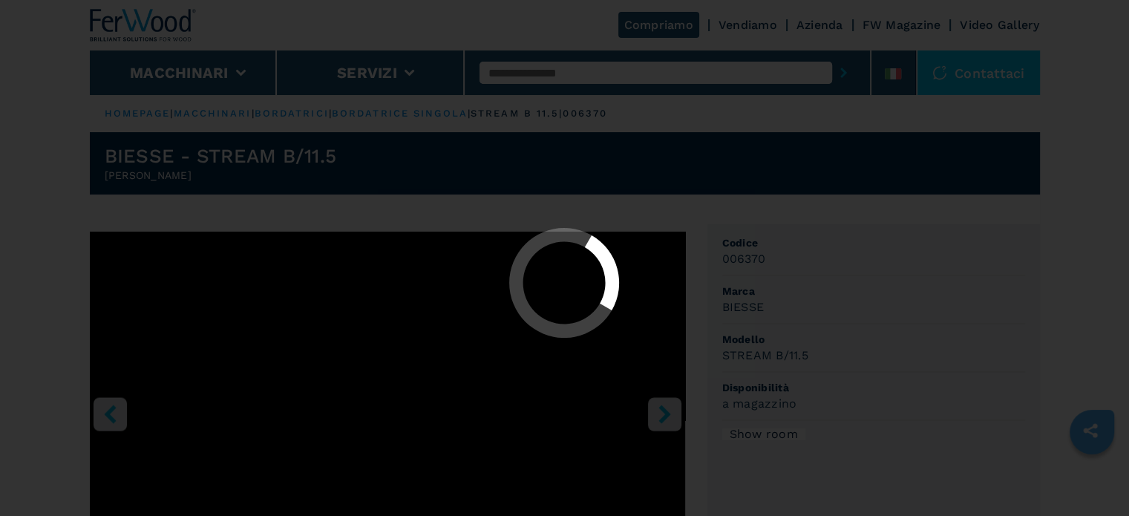
select select "**********"
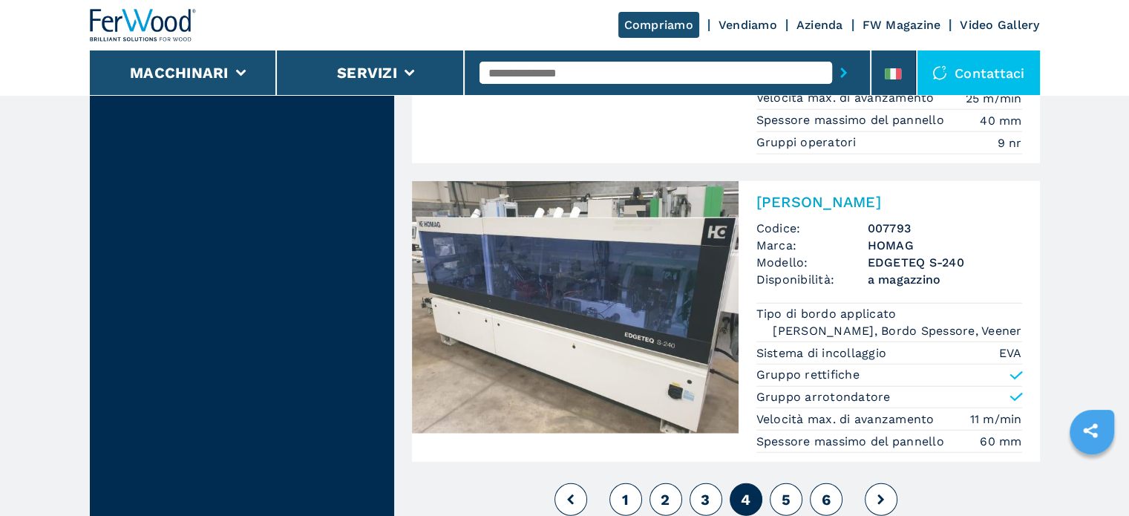
scroll to position [3861, 0]
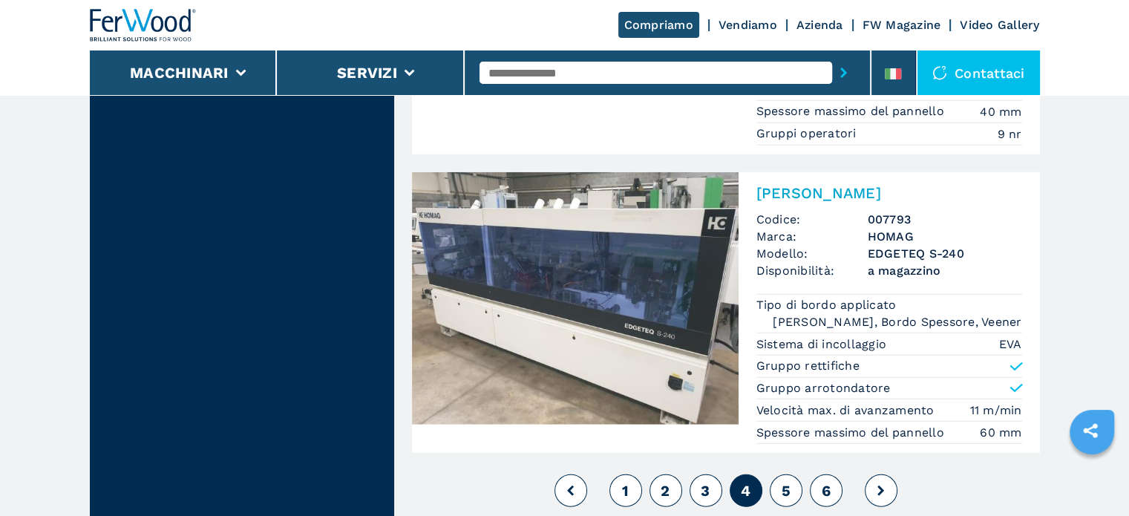
click at [703, 474] on button "3" at bounding box center [706, 490] width 33 height 33
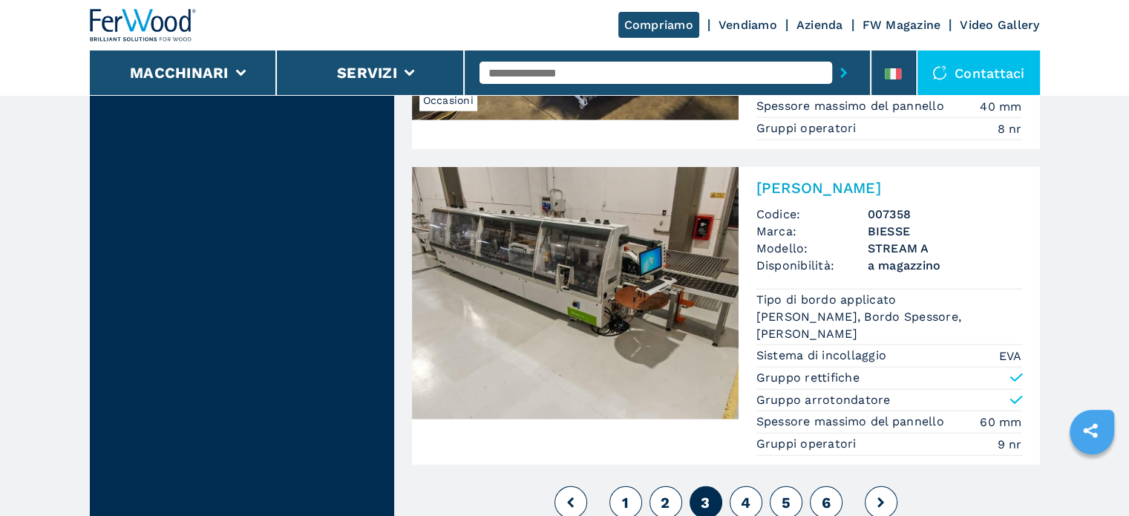
scroll to position [3787, 0]
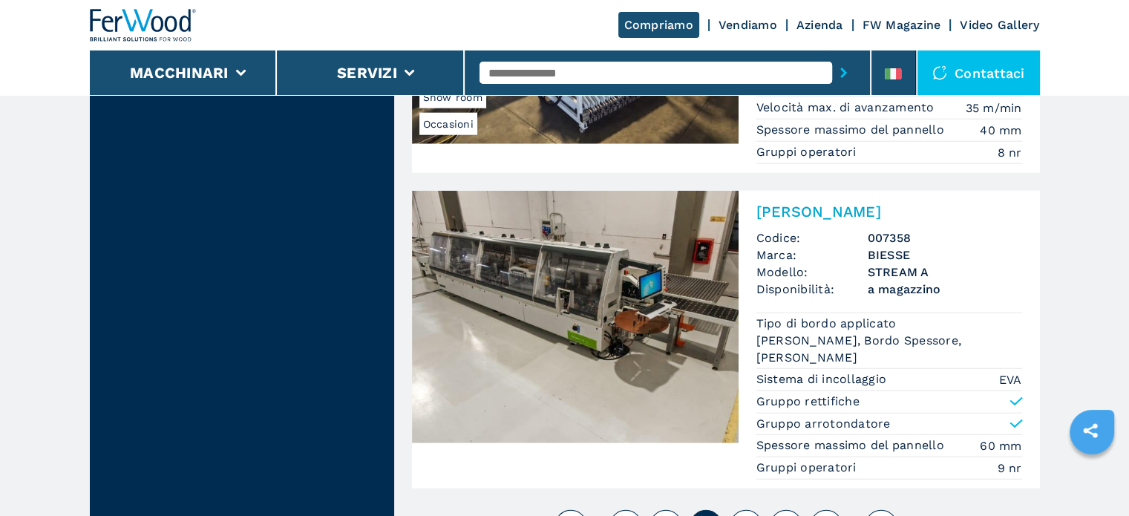
click at [908, 265] on h3 "STREAM A" at bounding box center [945, 272] width 154 height 17
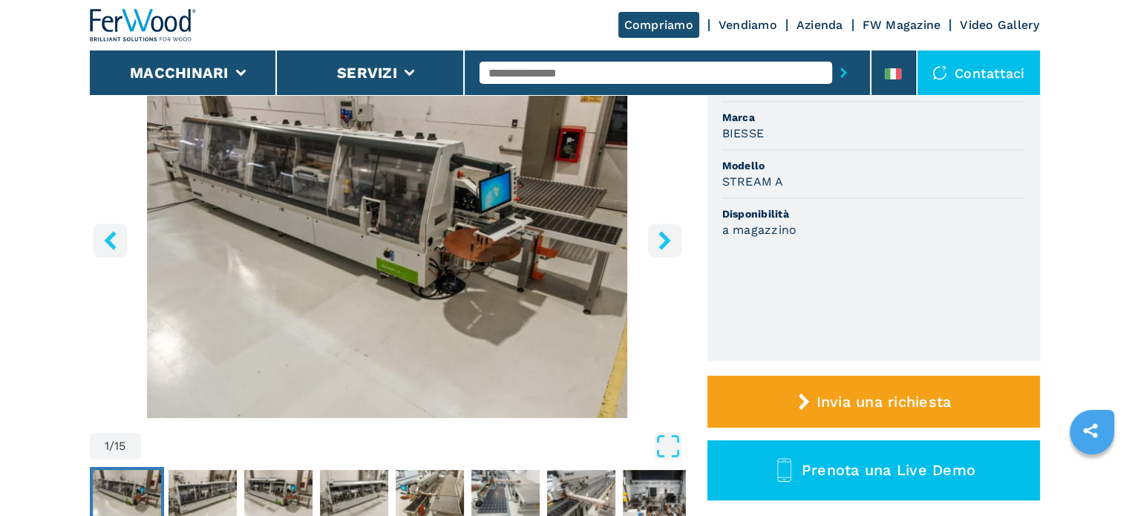
scroll to position [149, 0]
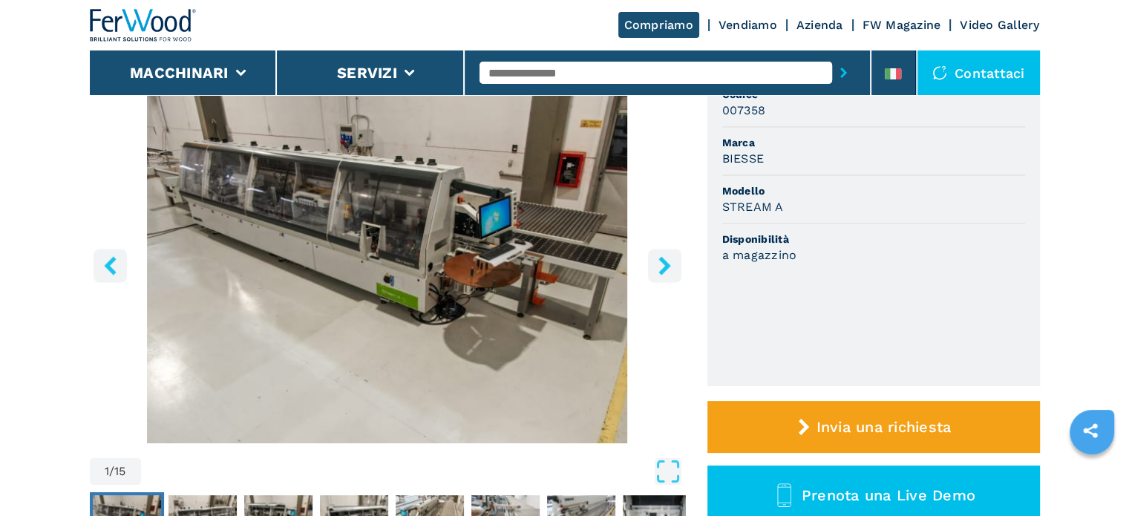
click at [662, 264] on icon "right-button" at bounding box center [665, 265] width 19 height 19
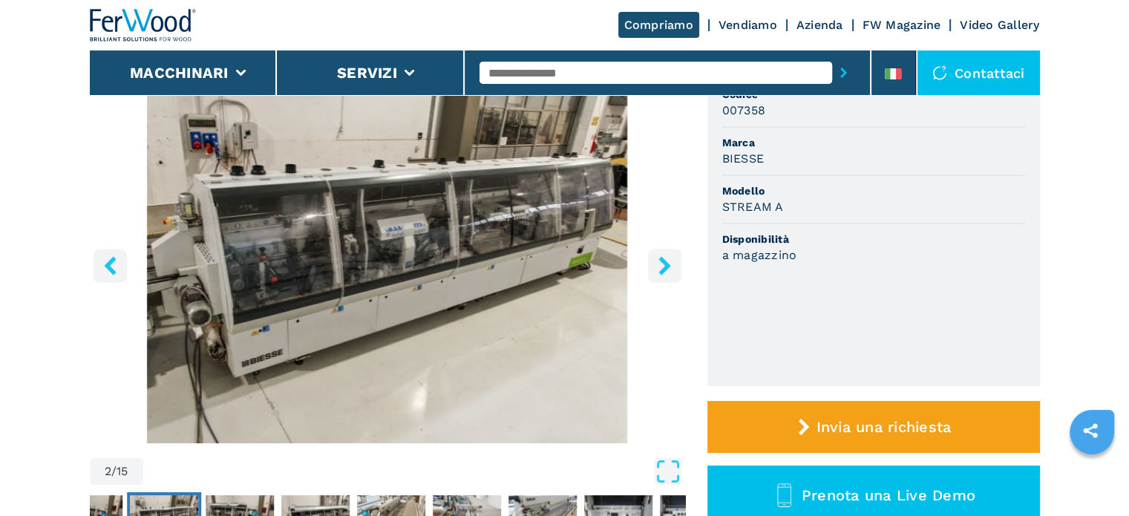
click at [666, 263] on icon "right-button" at bounding box center [665, 265] width 12 height 19
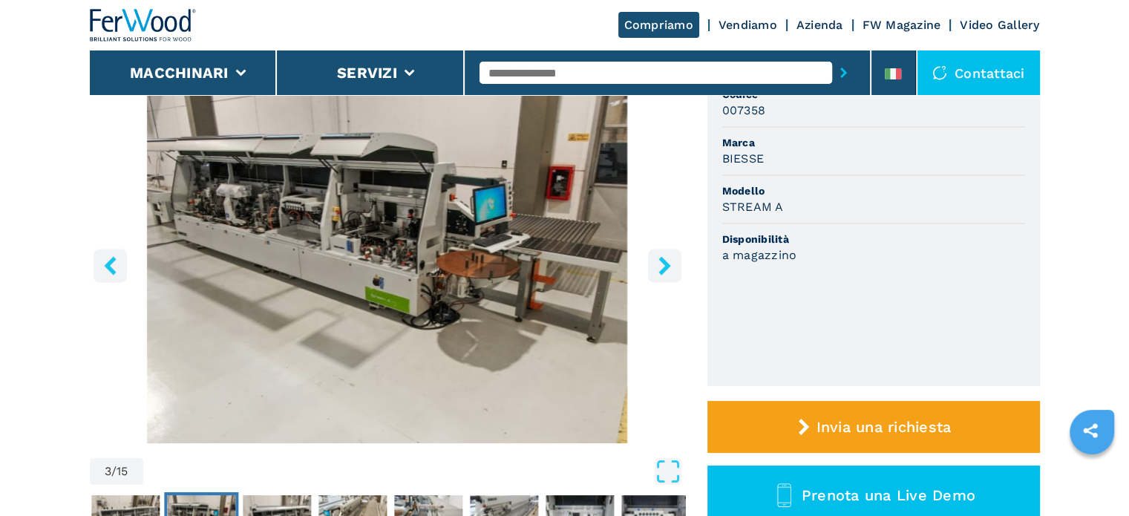
click at [666, 263] on icon "right-button" at bounding box center [665, 265] width 12 height 19
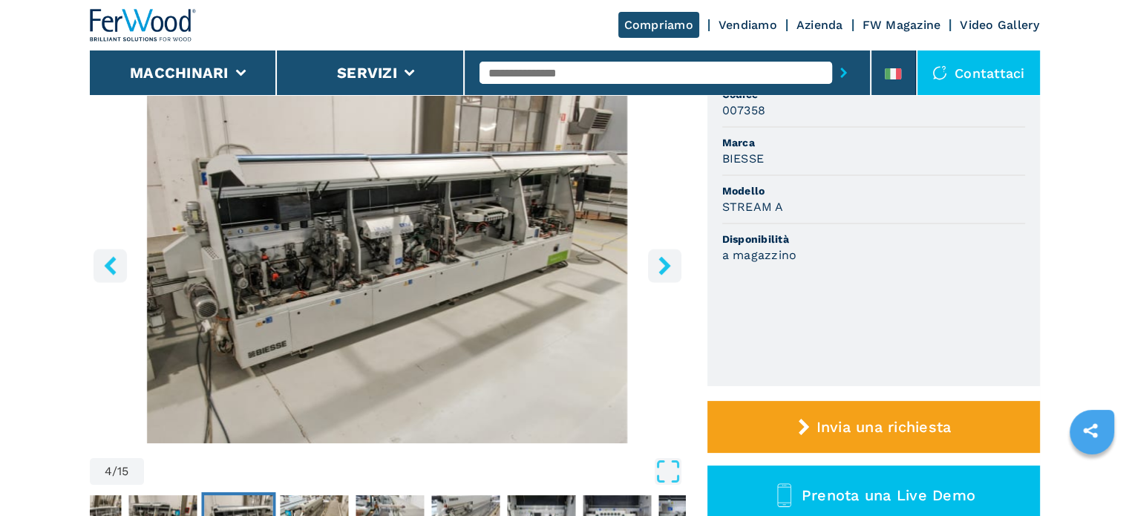
click at [666, 263] on icon "right-button" at bounding box center [665, 265] width 12 height 19
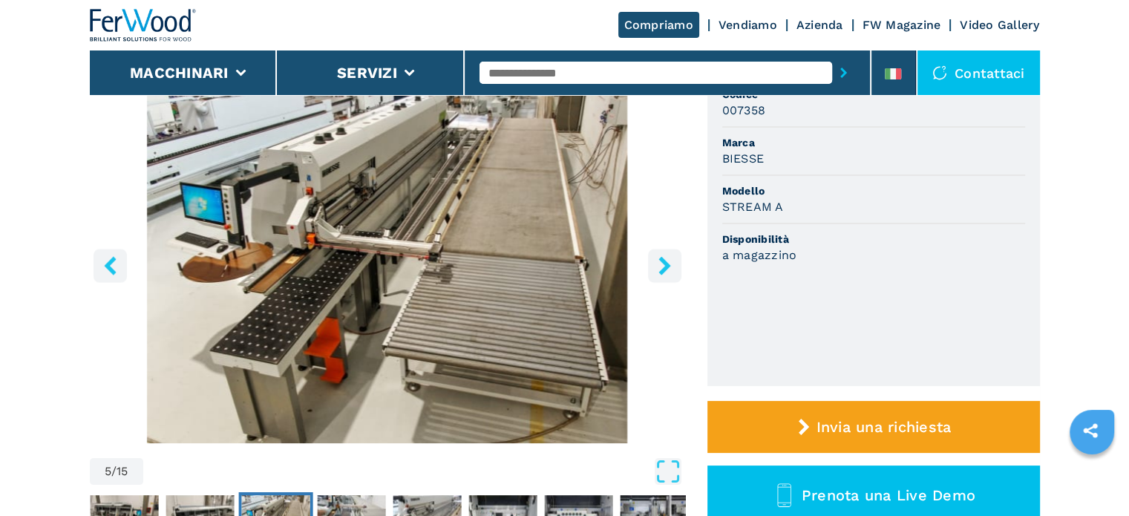
click at [666, 263] on icon "right-button" at bounding box center [665, 265] width 12 height 19
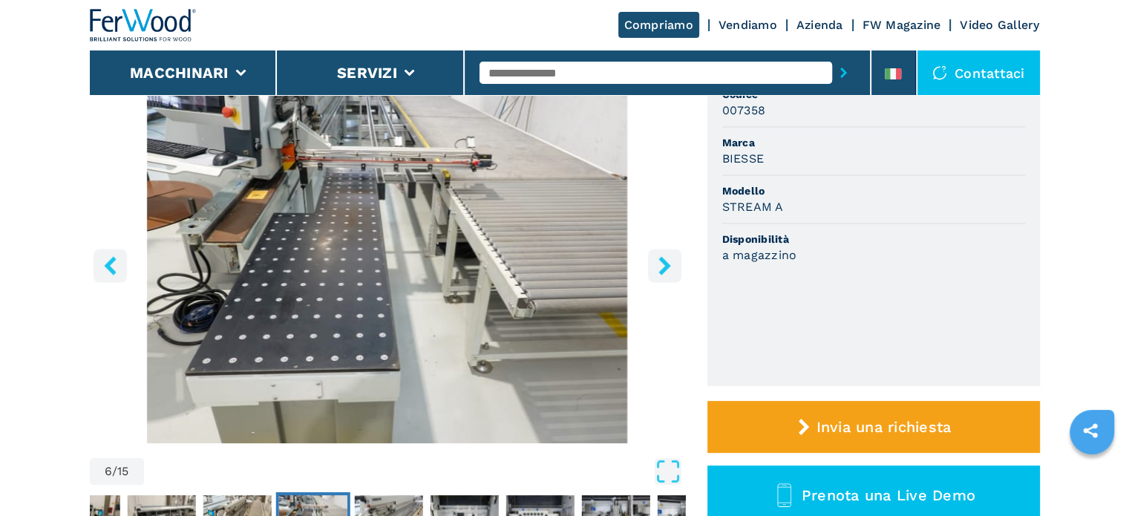
click at [666, 263] on icon "right-button" at bounding box center [665, 265] width 12 height 19
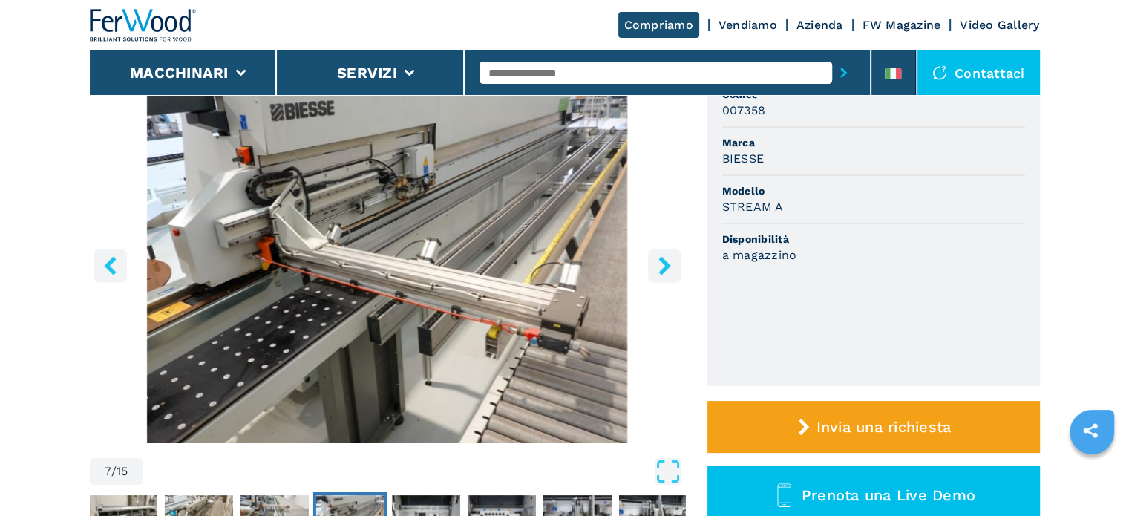
click at [666, 263] on icon "right-button" at bounding box center [665, 265] width 12 height 19
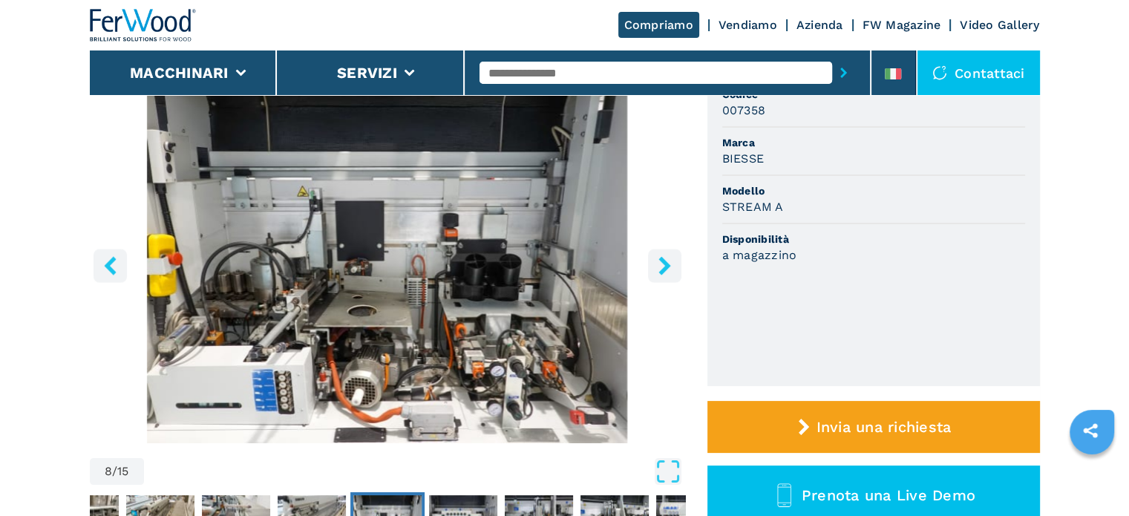
click at [667, 263] on icon "right-button" at bounding box center [665, 265] width 12 height 19
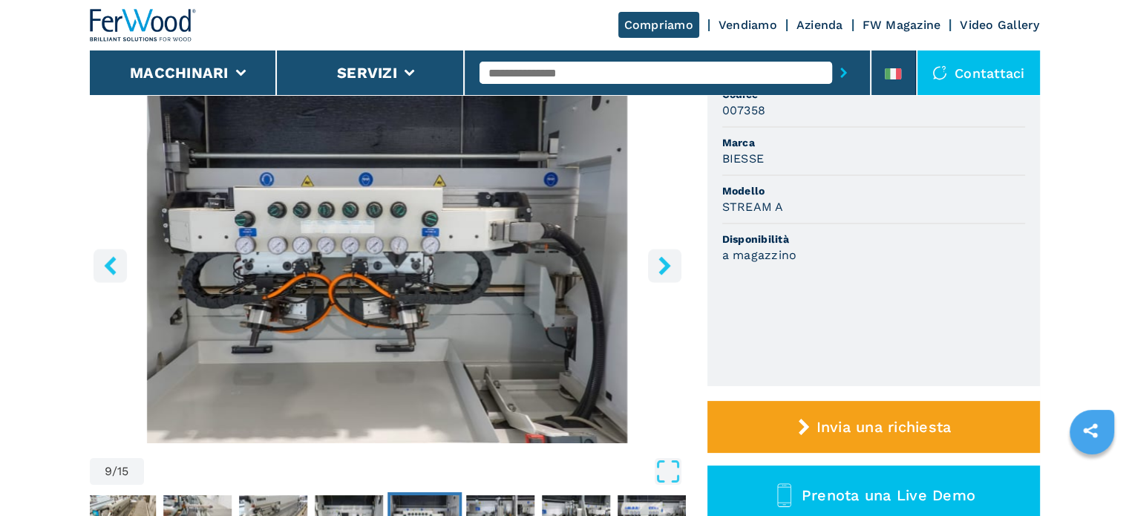
click at [667, 263] on icon "right-button" at bounding box center [665, 265] width 12 height 19
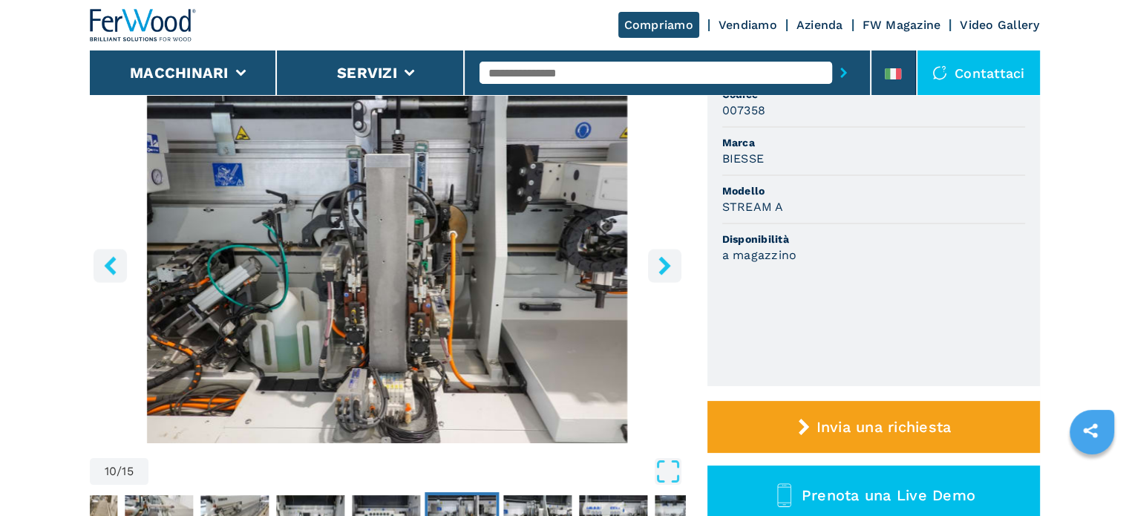
click at [666, 263] on icon "right-button" at bounding box center [665, 265] width 12 height 19
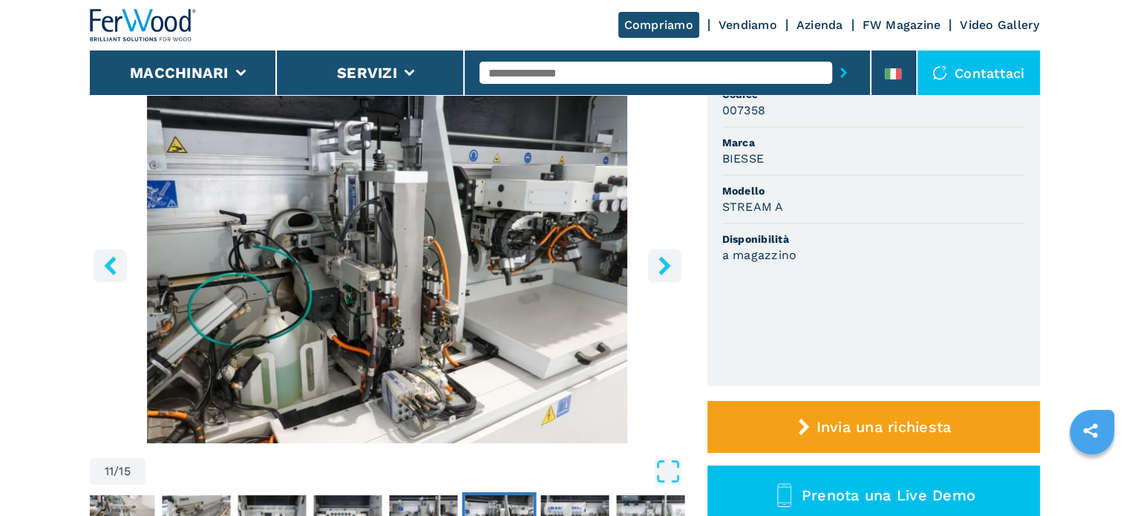
click at [665, 263] on icon "right-button" at bounding box center [665, 265] width 12 height 19
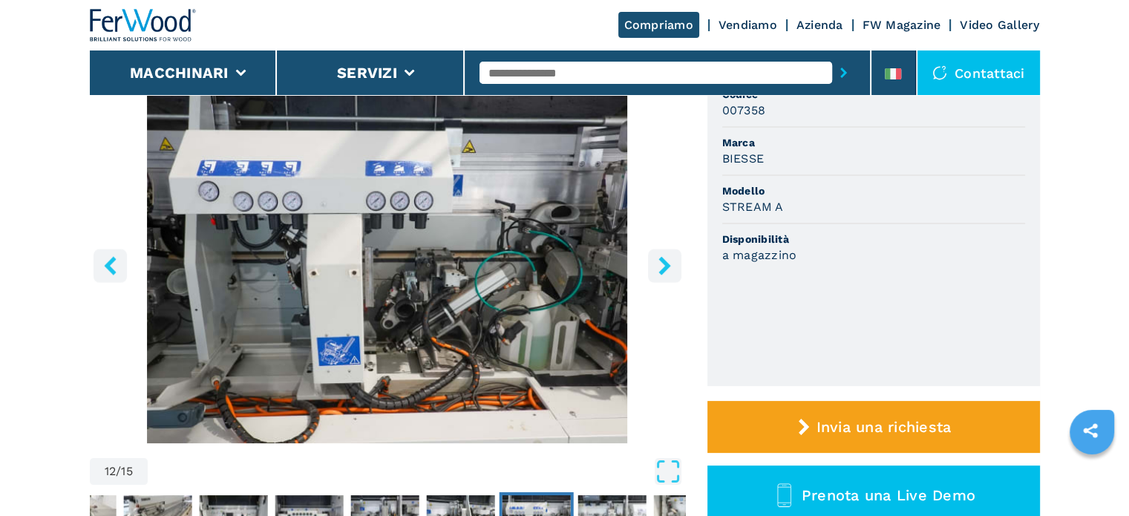
click at [665, 263] on icon "right-button" at bounding box center [665, 265] width 12 height 19
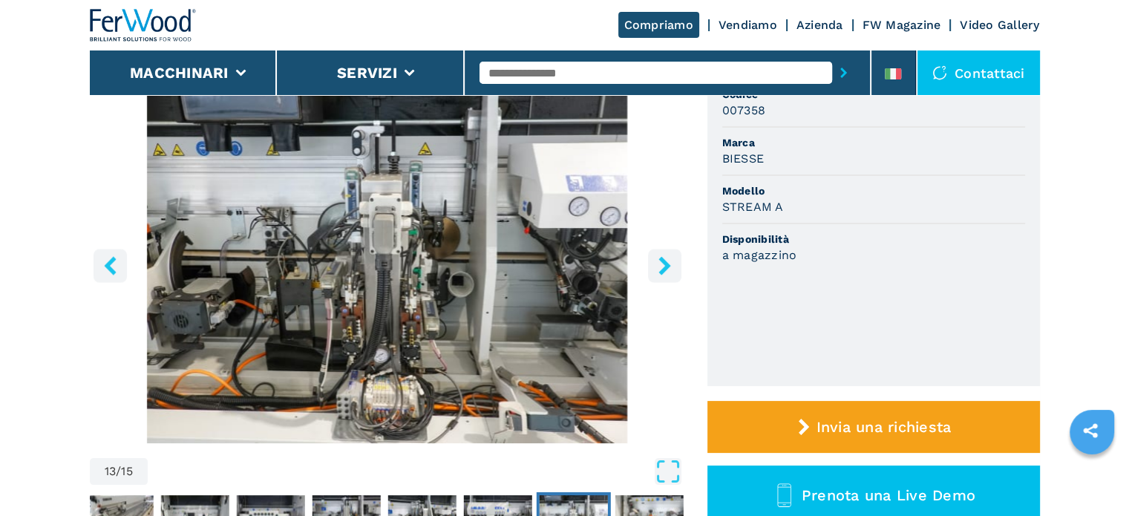
click at [665, 263] on icon "right-button" at bounding box center [665, 265] width 12 height 19
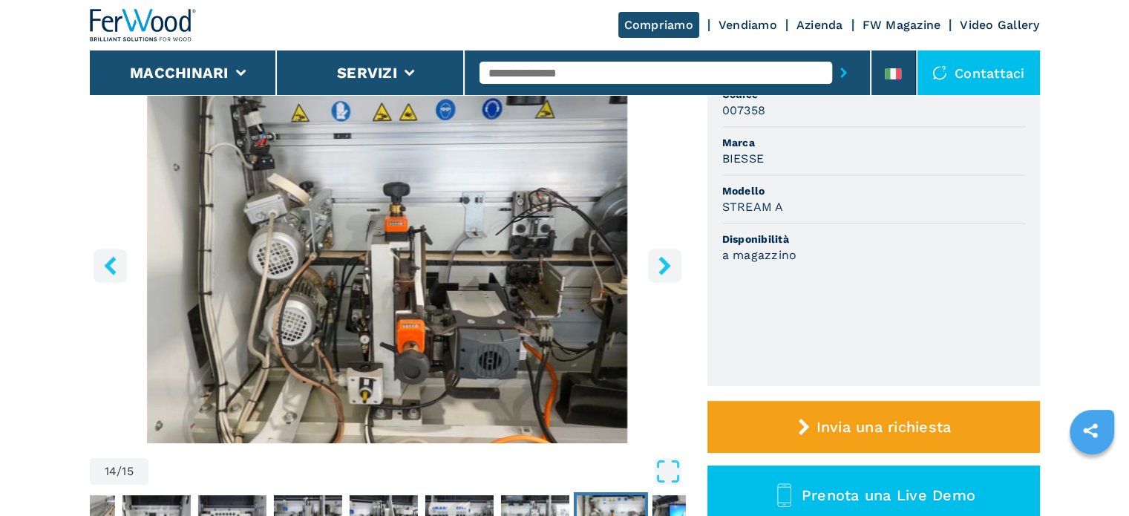
click at [669, 264] on icon "right-button" at bounding box center [665, 265] width 19 height 19
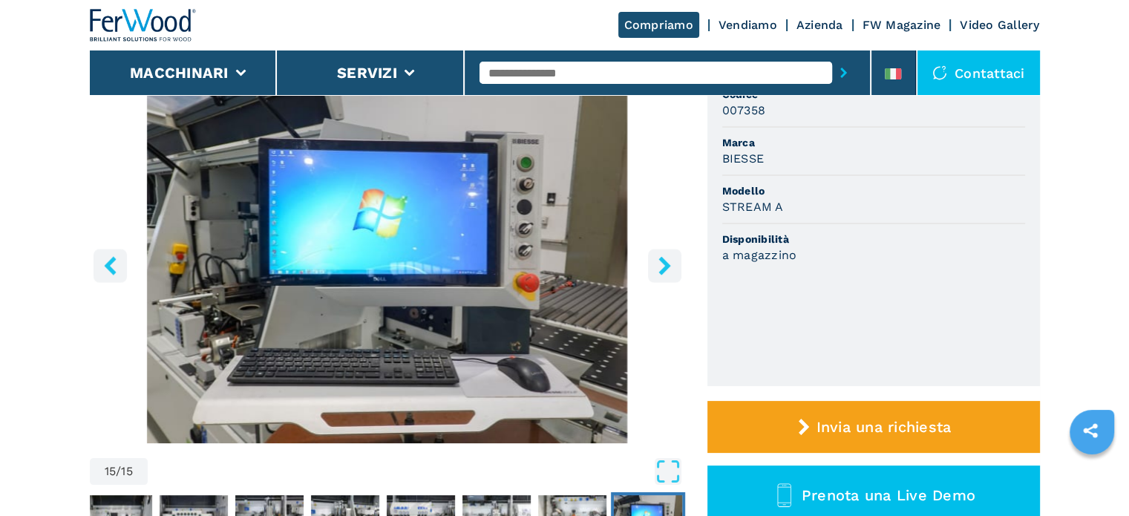
click at [668, 264] on icon "right-button" at bounding box center [665, 265] width 12 height 19
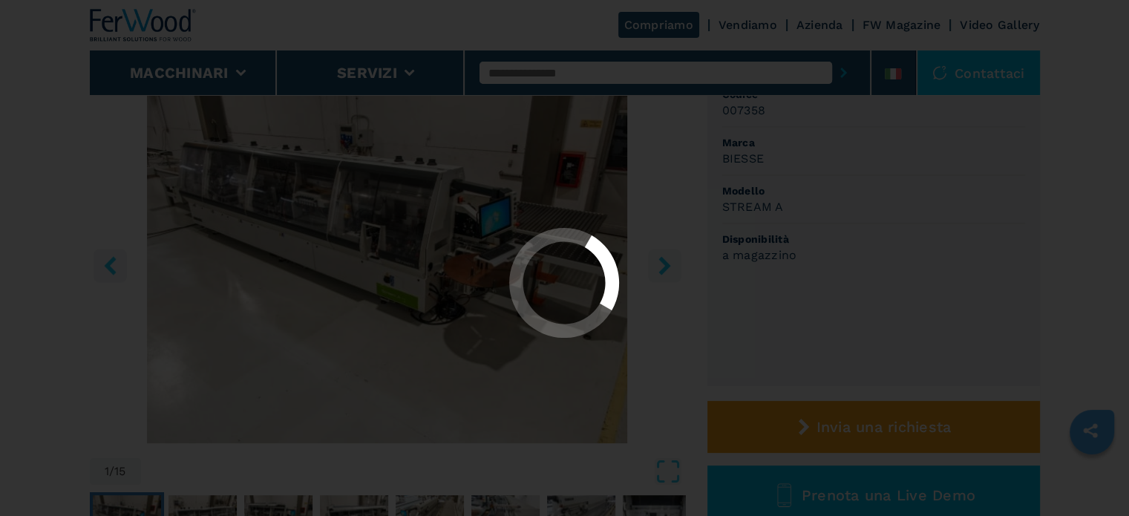
select select "**********"
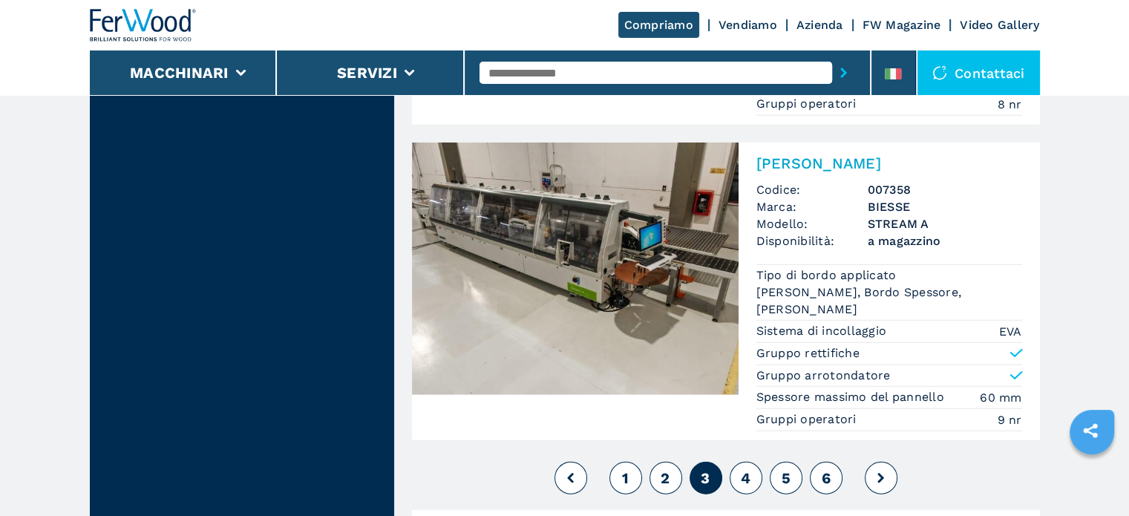
scroll to position [3861, 0]
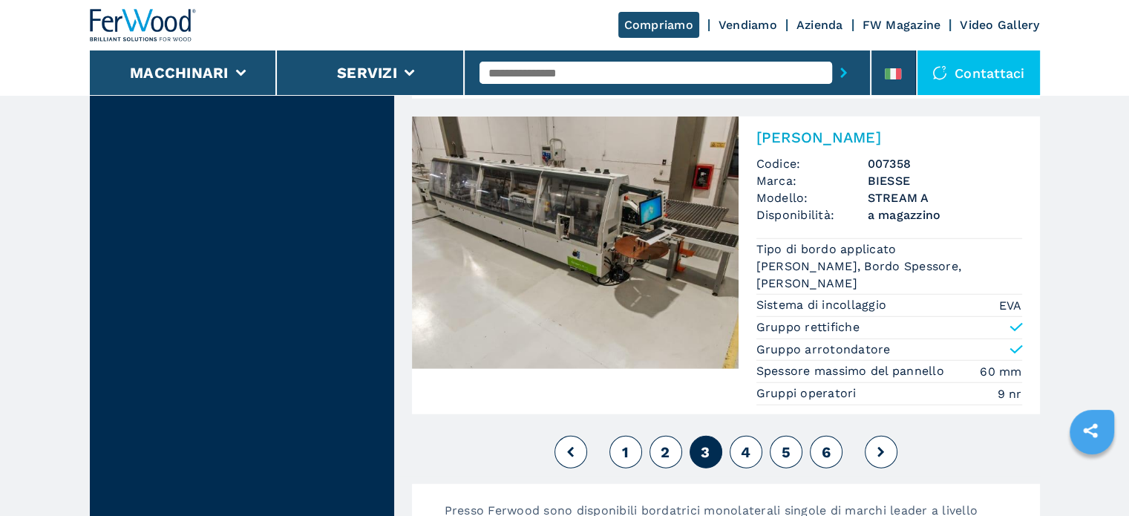
click at [662, 443] on span "2" at bounding box center [665, 452] width 9 height 18
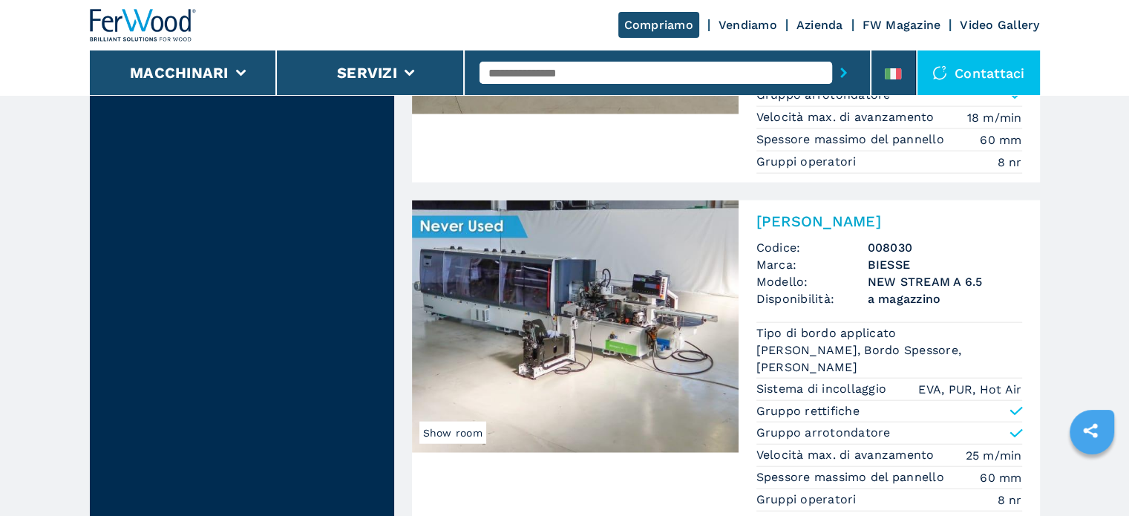
scroll to position [3412, 0]
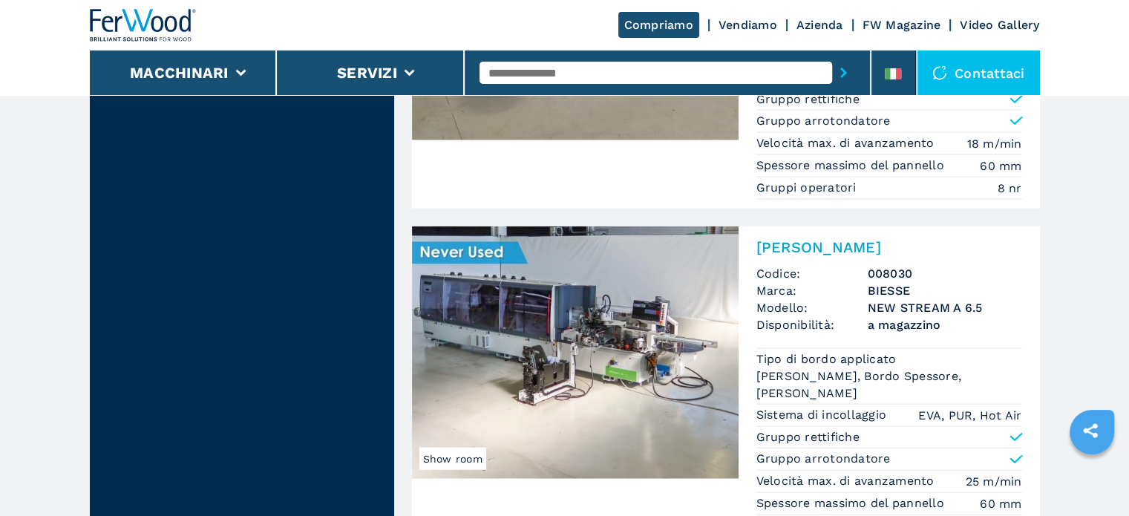
click at [891, 299] on h3 "NEW STREAM A 6.5" at bounding box center [945, 307] width 154 height 17
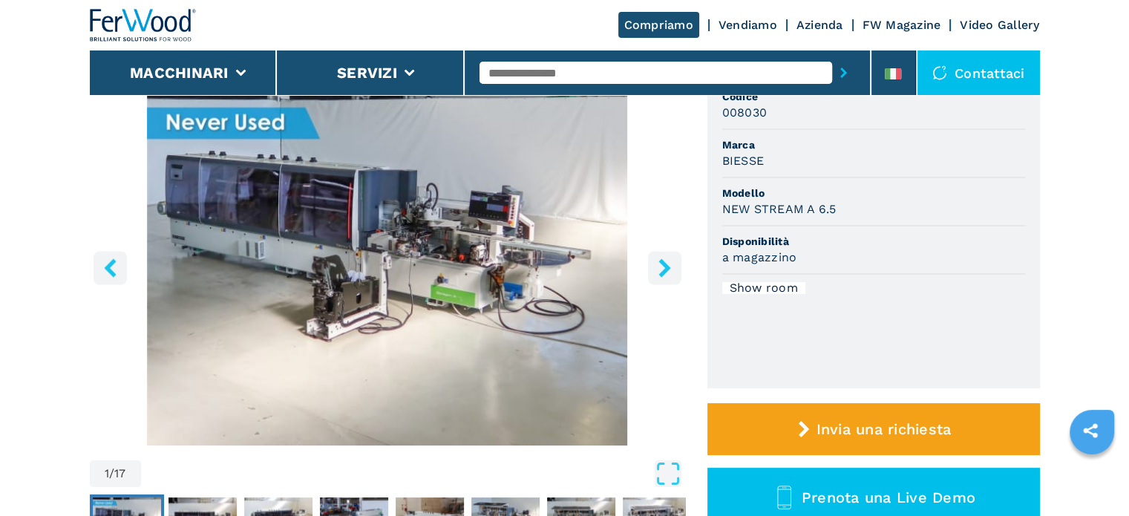
scroll to position [149, 0]
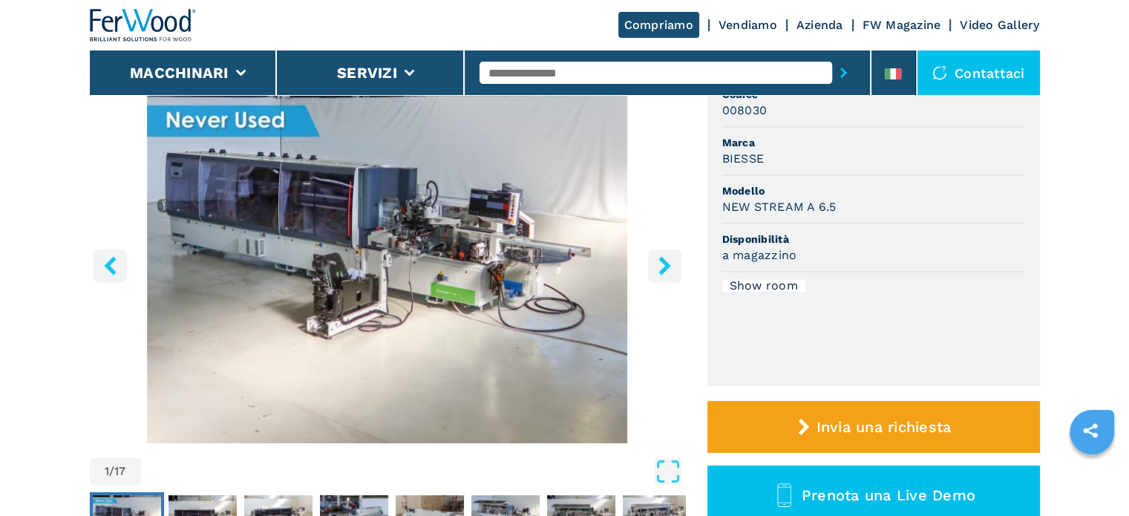
click at [663, 270] on icon "right-button" at bounding box center [665, 265] width 12 height 19
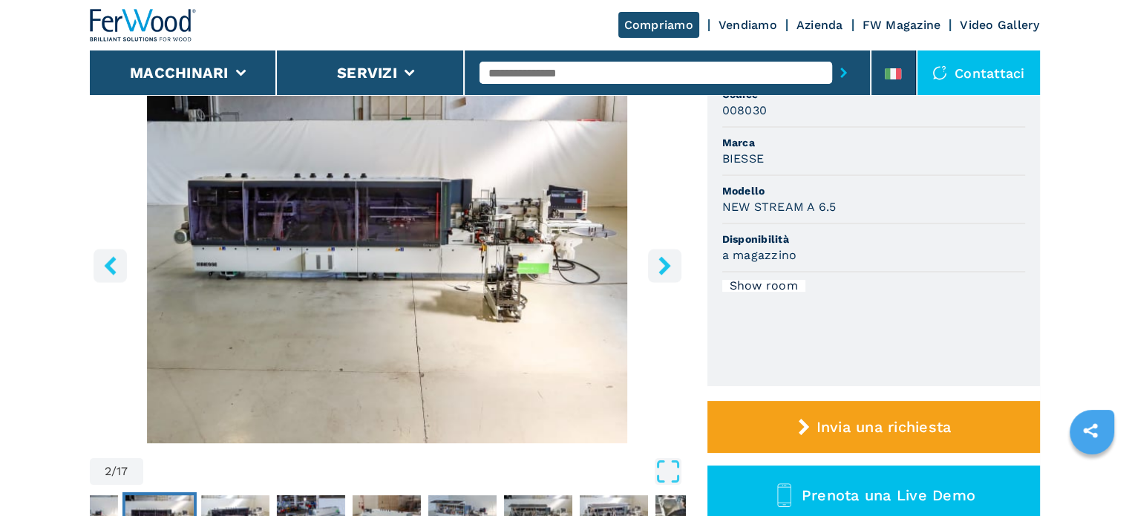
click at [663, 270] on icon "right-button" at bounding box center [665, 265] width 12 height 19
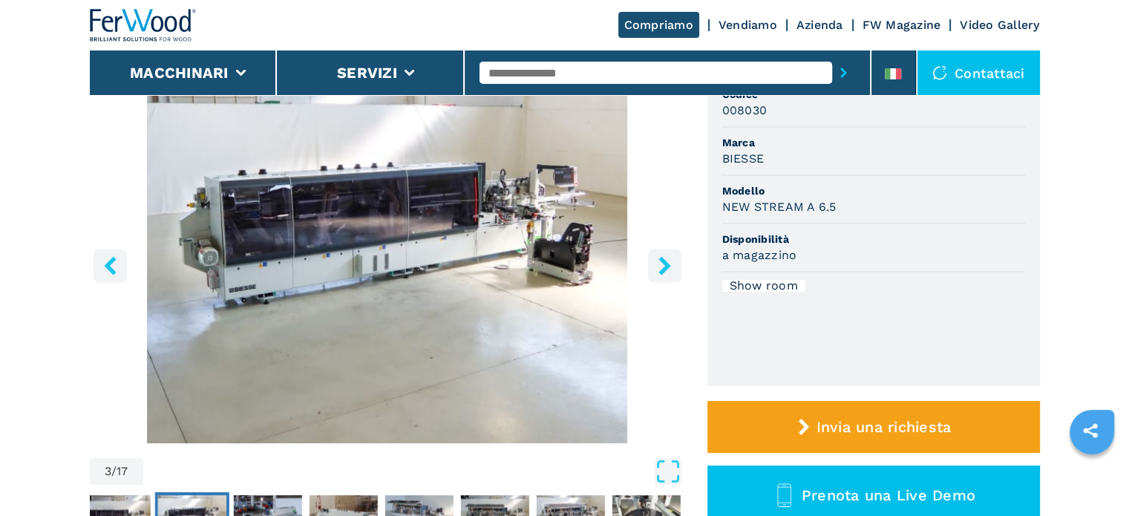
click at [663, 270] on icon "right-button" at bounding box center [665, 265] width 12 height 19
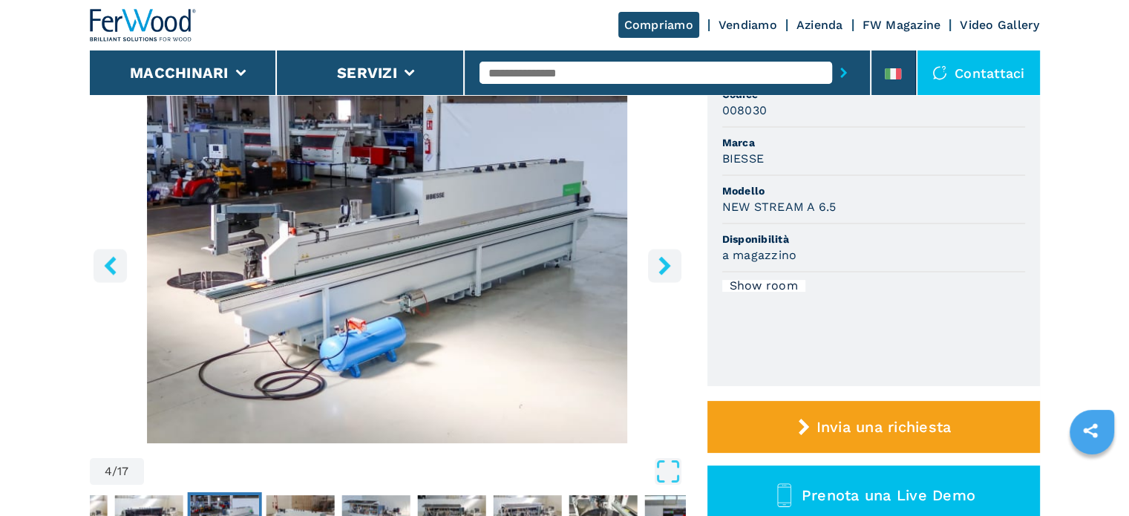
click at [663, 270] on icon "right-button" at bounding box center [665, 265] width 12 height 19
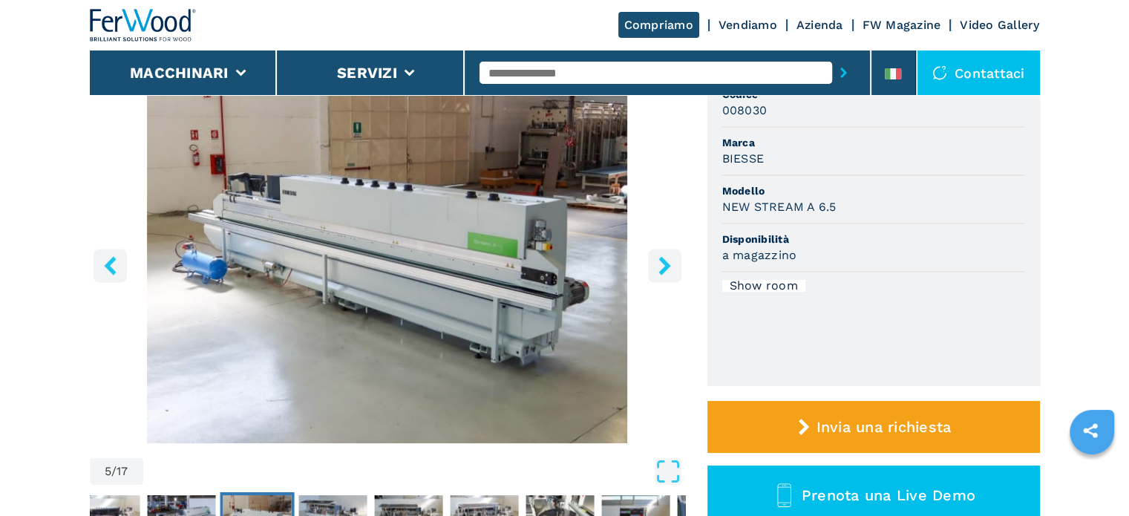
click at [663, 270] on icon "right-button" at bounding box center [665, 265] width 12 height 19
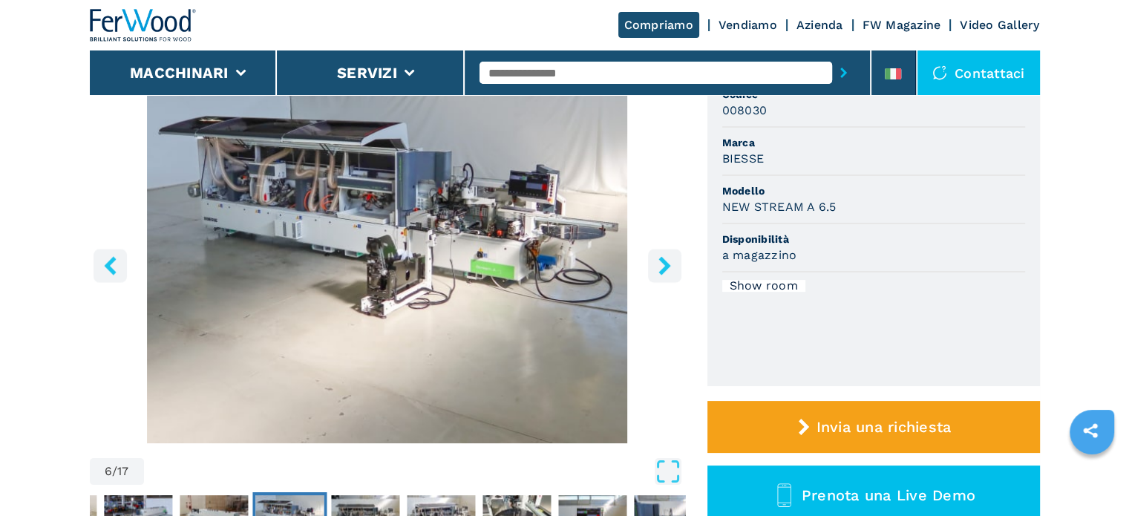
click at [664, 266] on icon "right-button" at bounding box center [665, 265] width 19 height 19
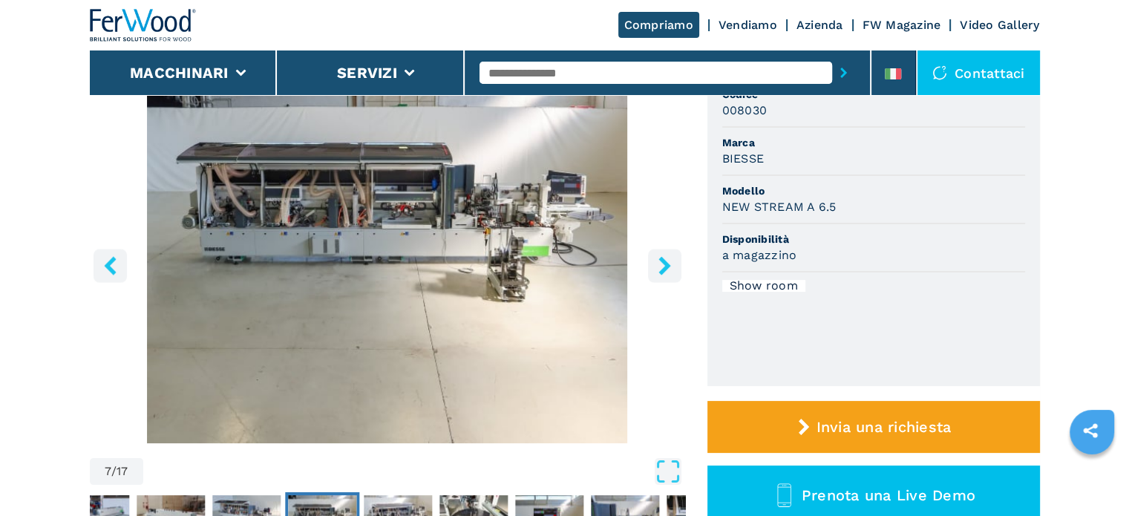
click at [664, 266] on icon "right-button" at bounding box center [665, 265] width 19 height 19
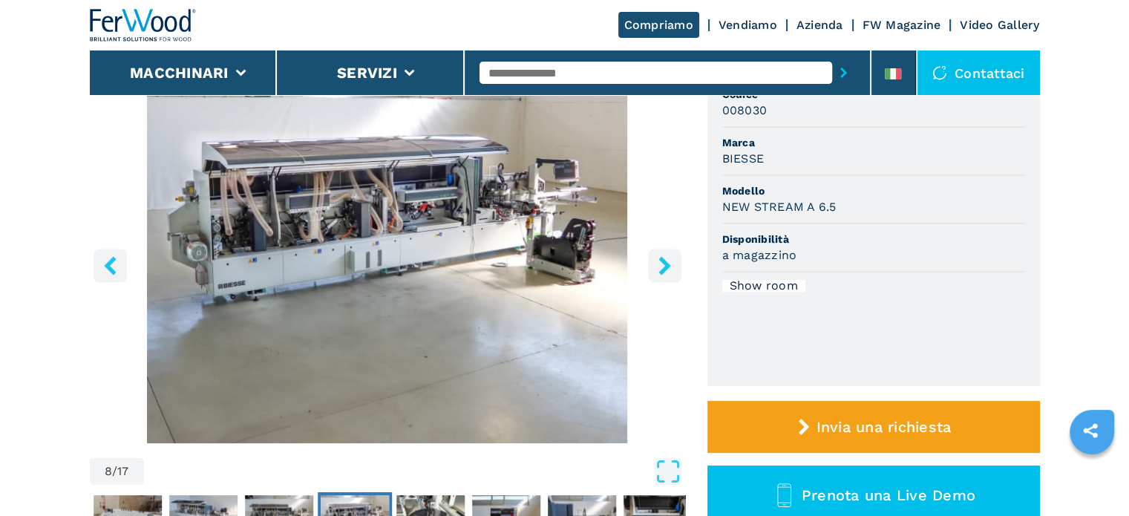
click at [664, 266] on icon "right-button" at bounding box center [665, 265] width 19 height 19
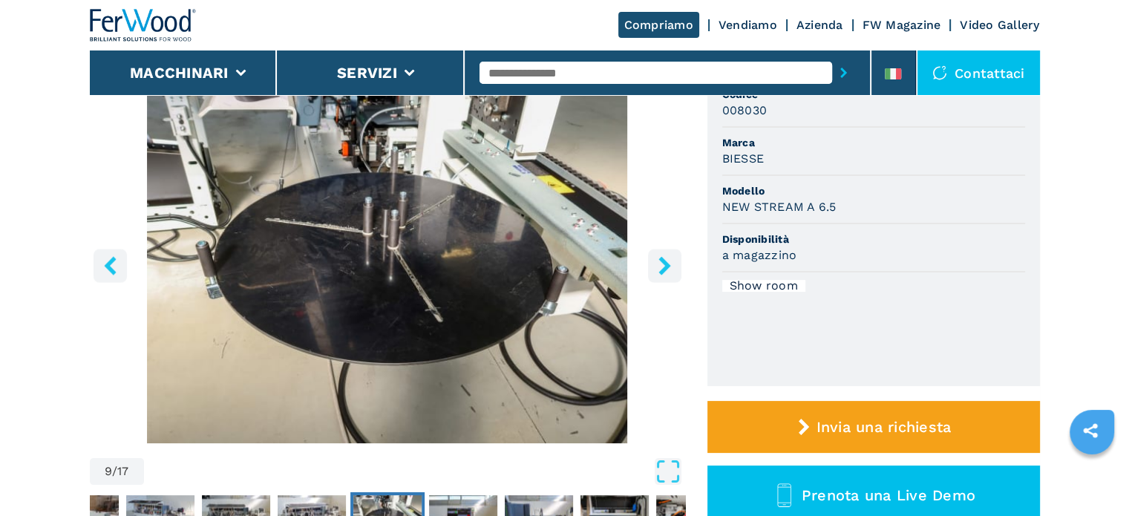
click at [664, 266] on icon "right-button" at bounding box center [665, 265] width 19 height 19
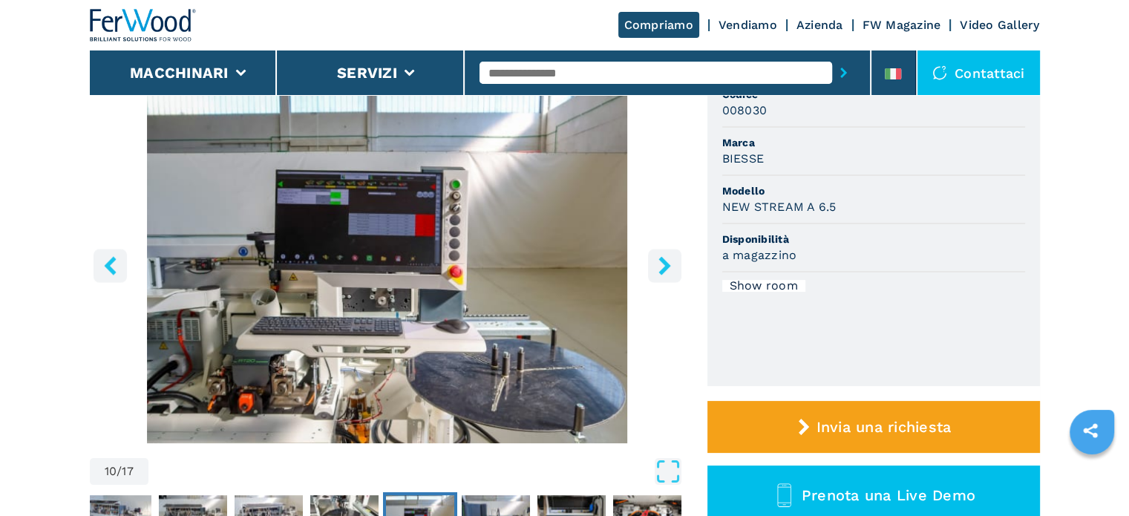
click at [664, 266] on icon "right-button" at bounding box center [665, 265] width 19 height 19
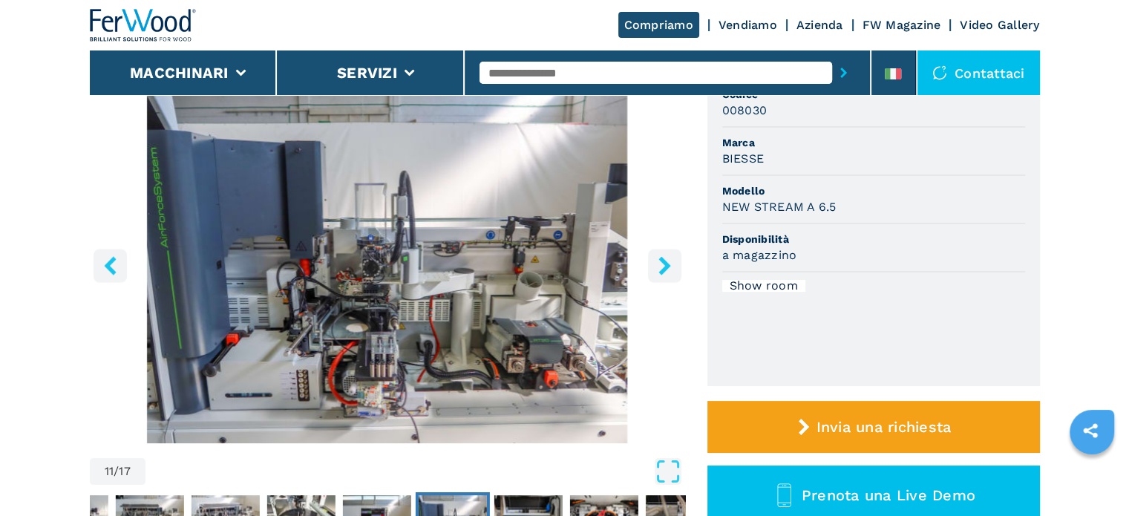
click at [664, 266] on icon "right-button" at bounding box center [665, 265] width 19 height 19
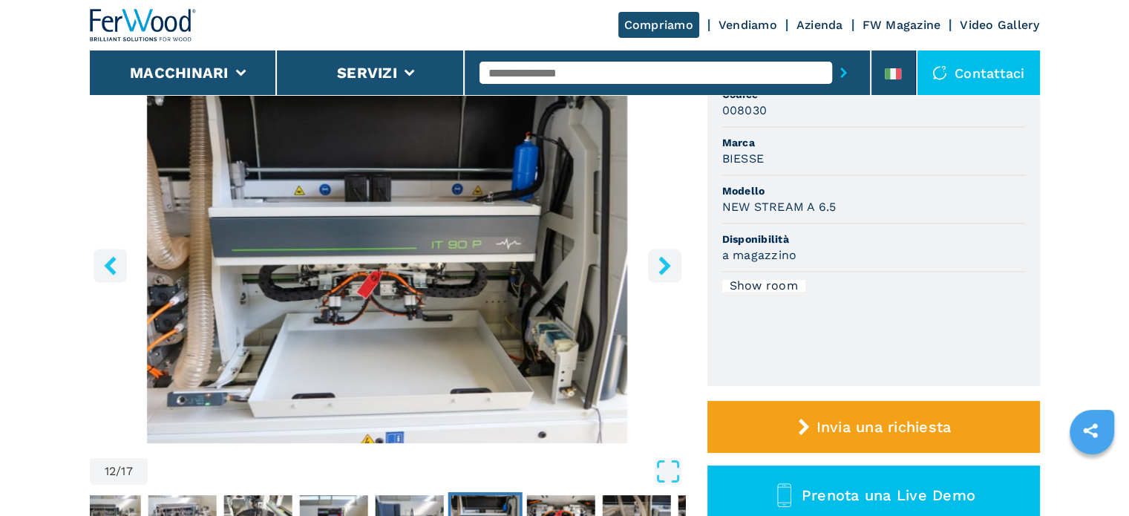
click at [664, 266] on icon "right-button" at bounding box center [665, 265] width 19 height 19
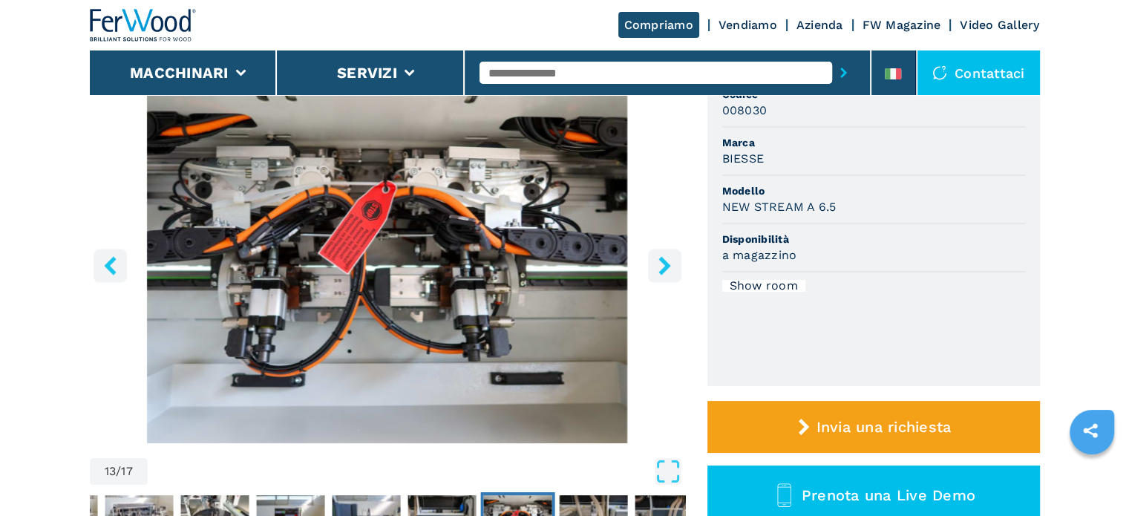
click at [664, 266] on icon "right-button" at bounding box center [665, 265] width 19 height 19
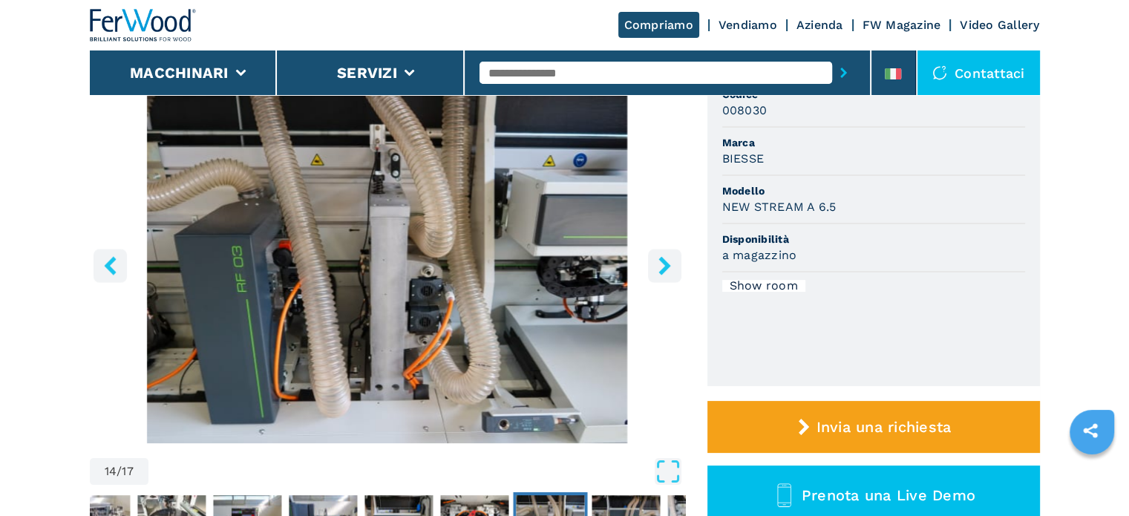
click at [664, 266] on icon "right-button" at bounding box center [665, 265] width 19 height 19
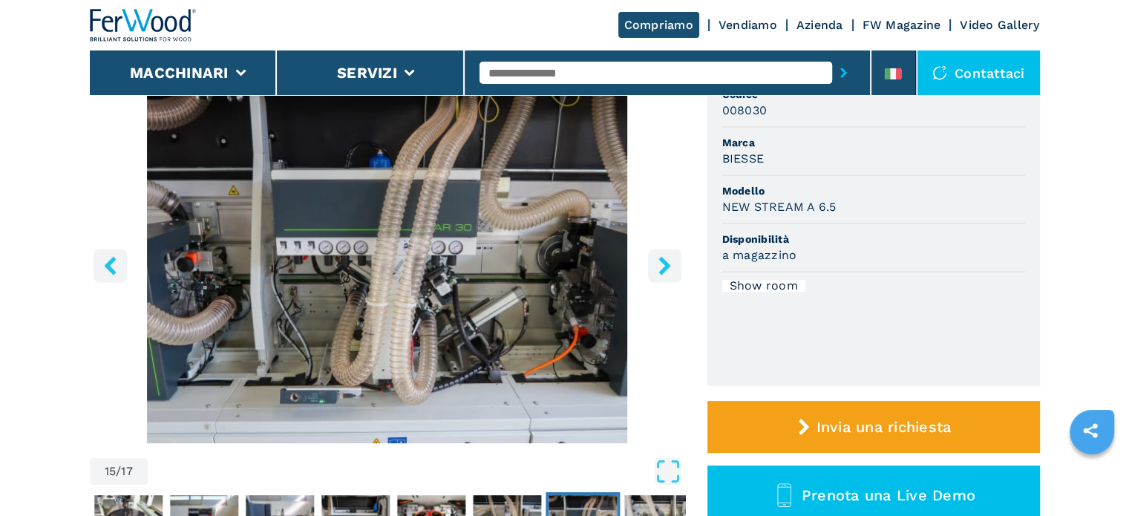
click at [664, 266] on icon "right-button" at bounding box center [665, 265] width 19 height 19
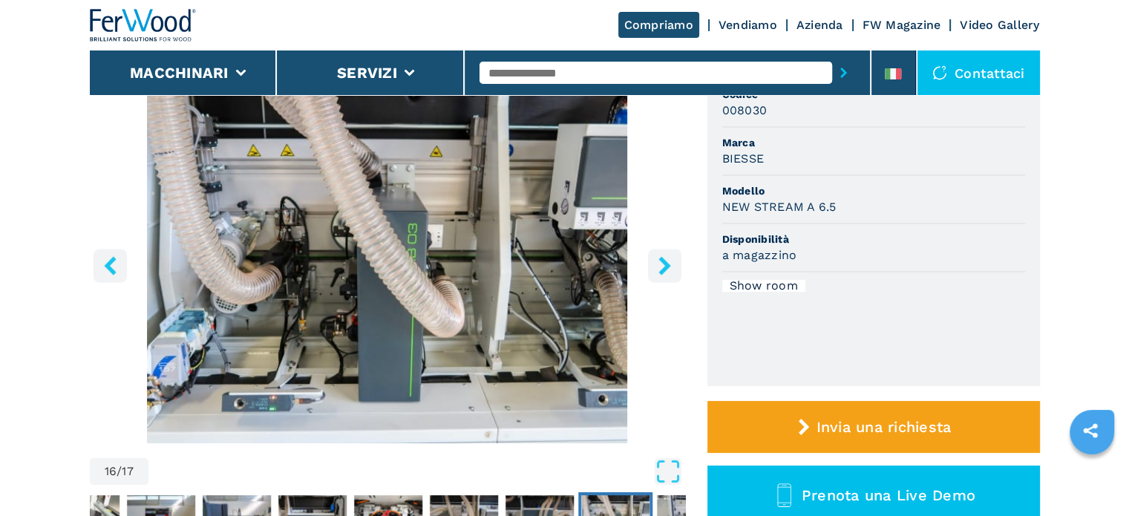
click at [664, 266] on icon "right-button" at bounding box center [665, 265] width 19 height 19
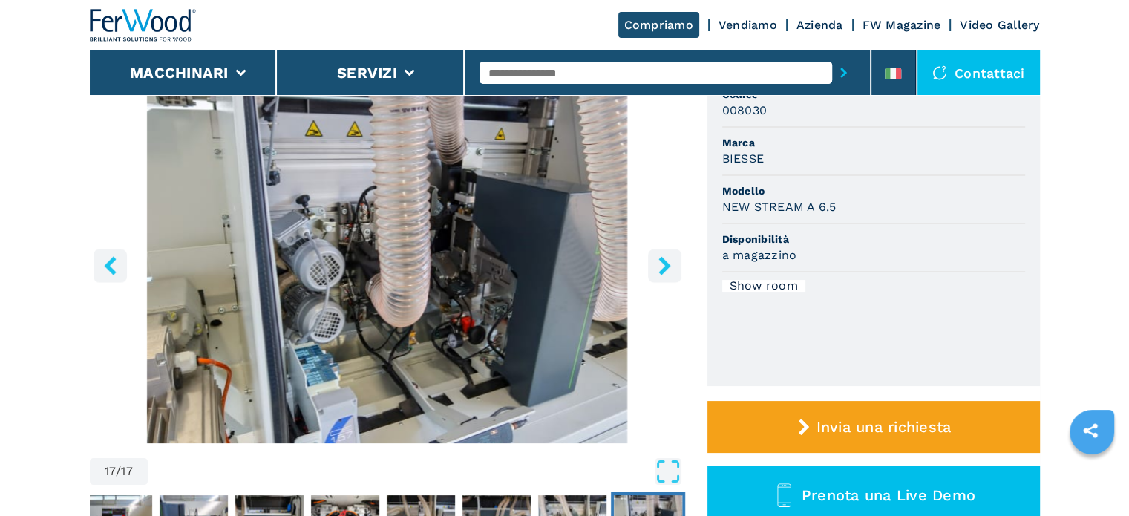
click at [664, 266] on icon "right-button" at bounding box center [665, 265] width 19 height 19
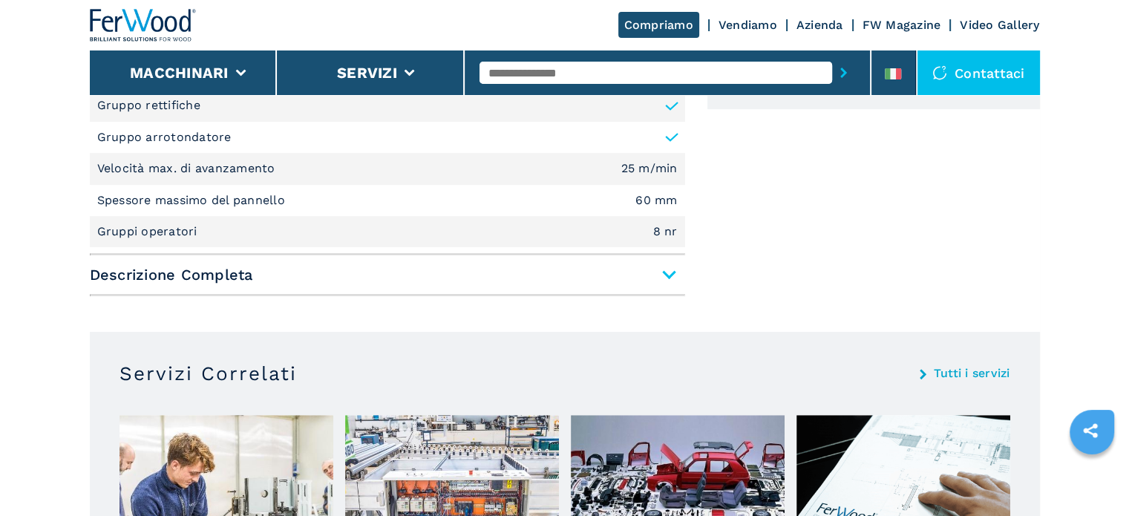
scroll to position [817, 0]
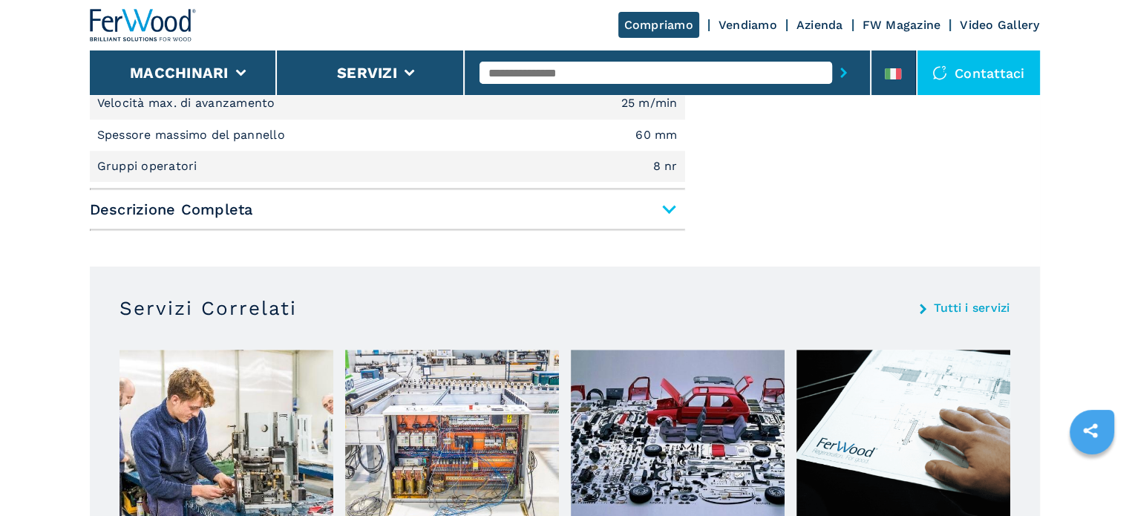
click at [669, 206] on span "Descrizione Completa" at bounding box center [388, 209] width 596 height 27
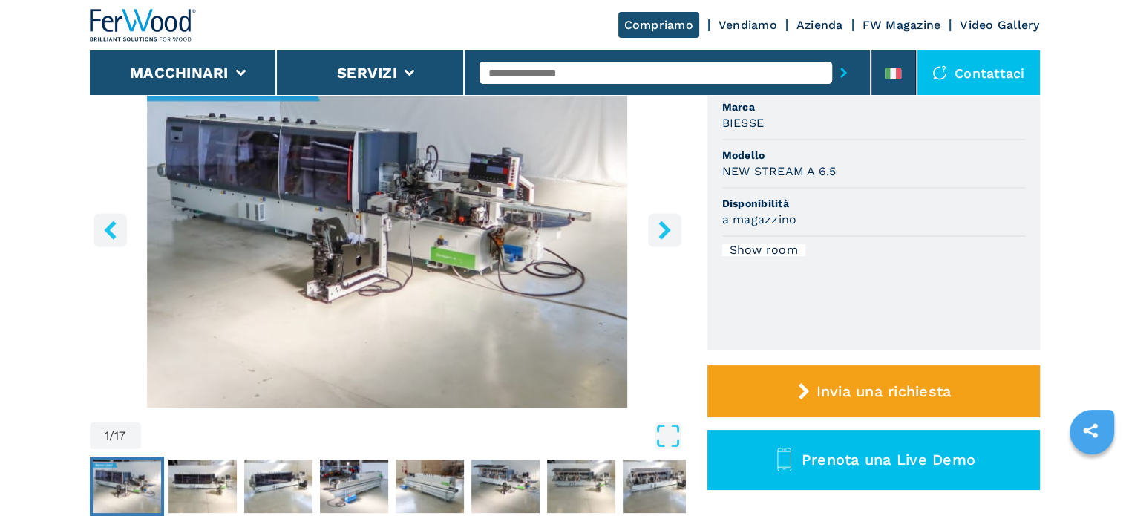
scroll to position [0, 0]
